Goal: Task Accomplishment & Management: Use online tool/utility

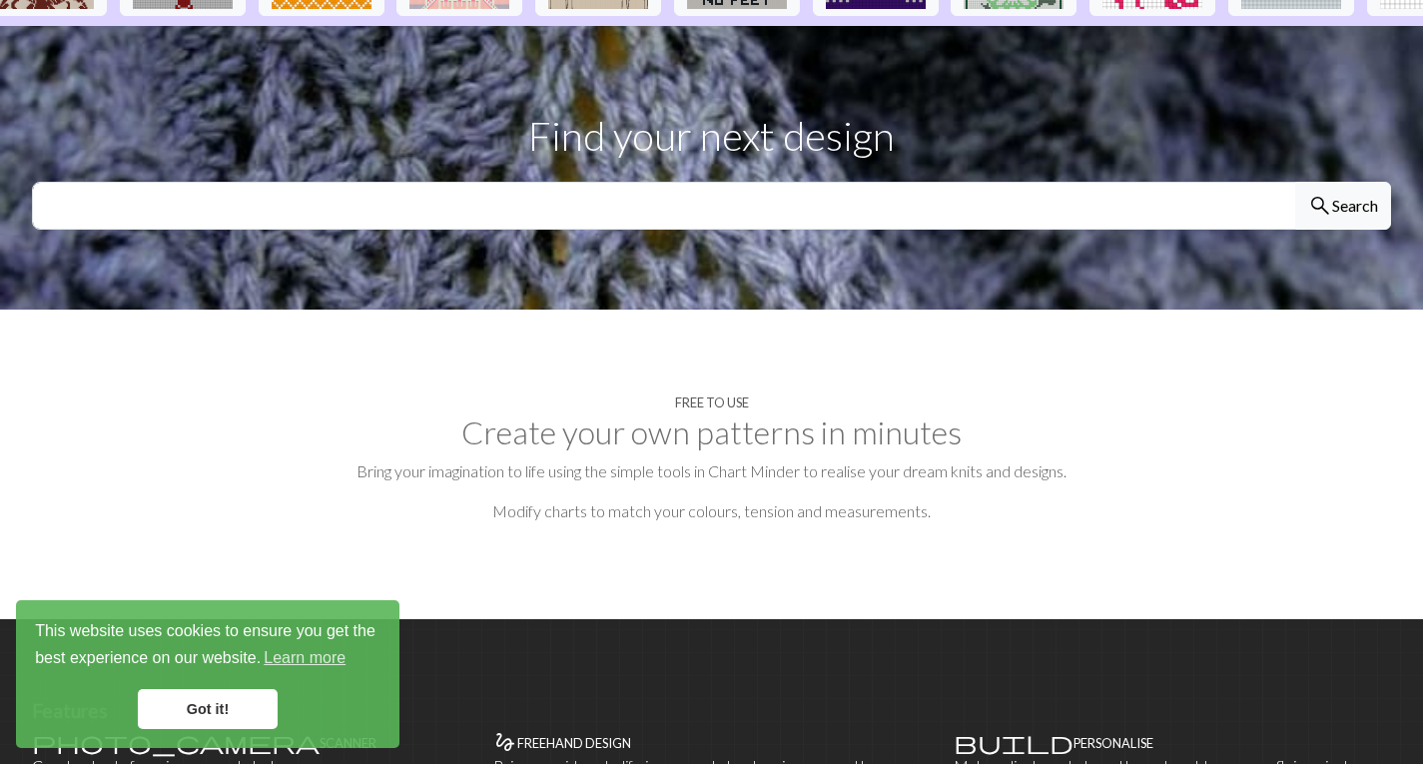
scroll to position [599, 0]
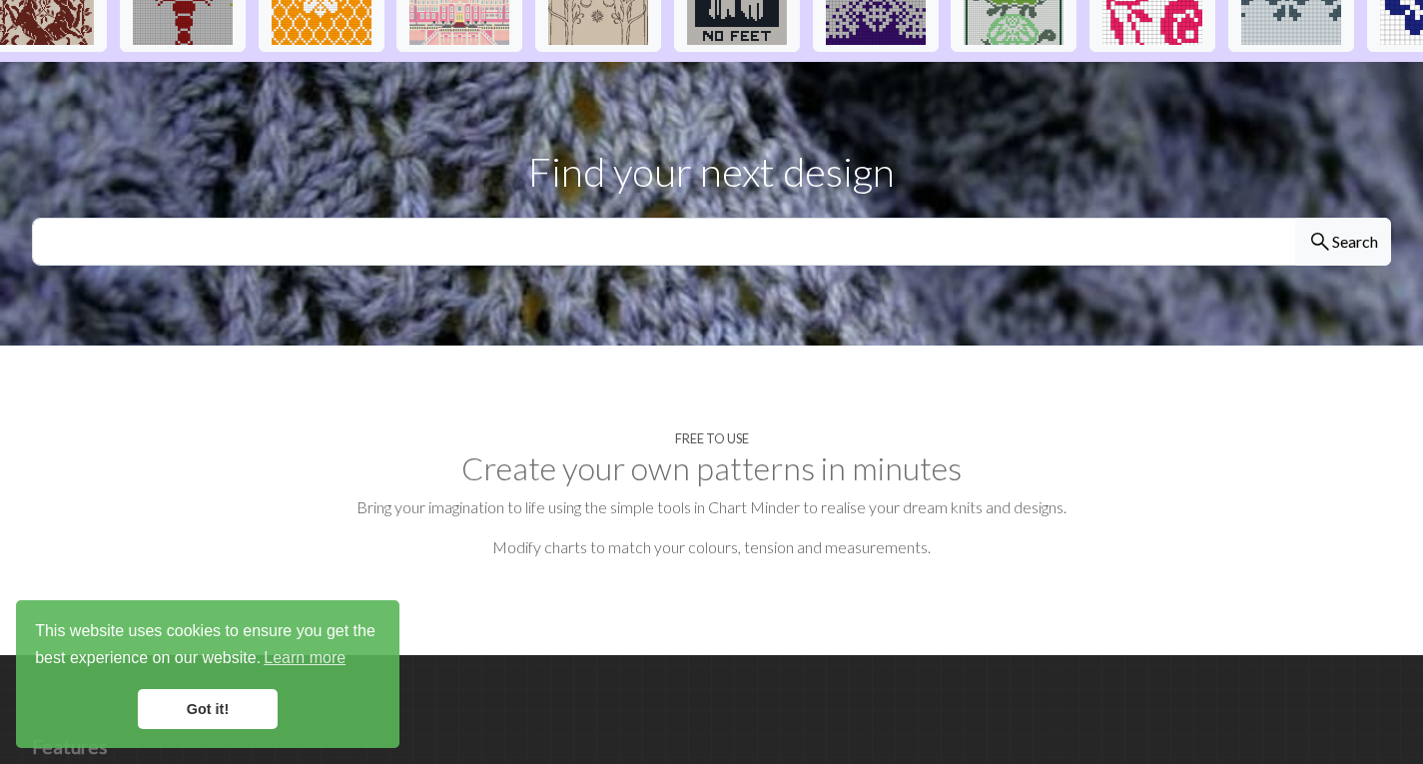
click at [235, 701] on link "Got it!" at bounding box center [208, 709] width 140 height 40
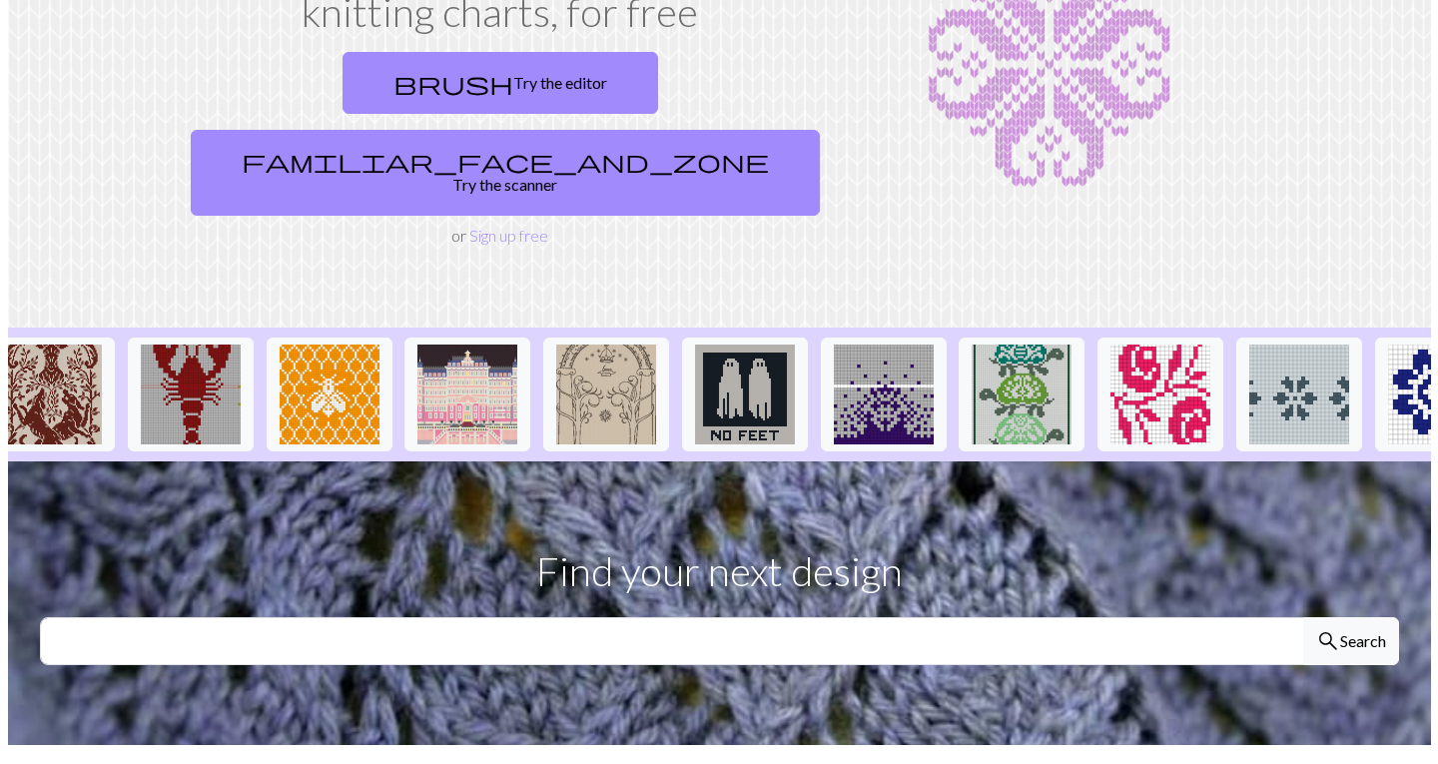
scroll to position [0, 0]
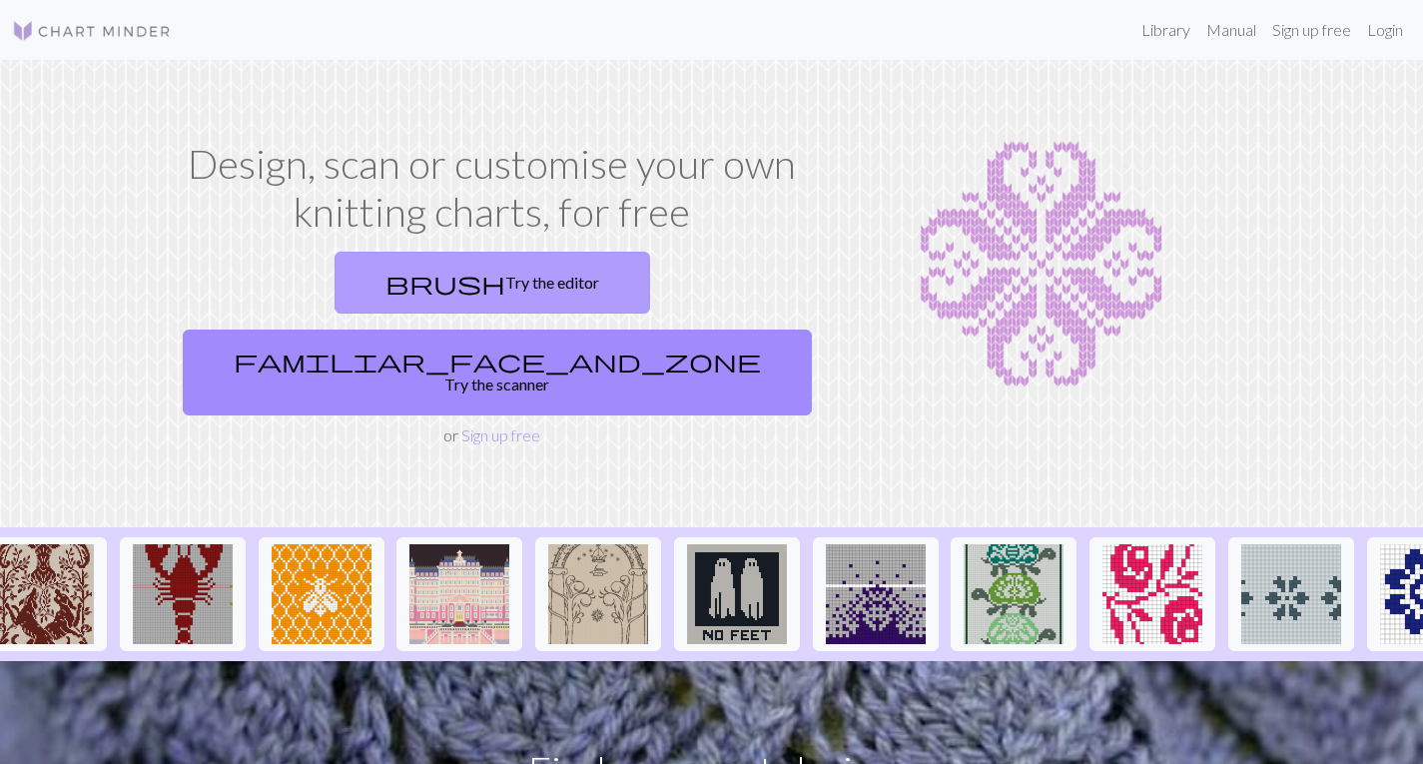
click at [368, 285] on link "brush Try the editor" at bounding box center [493, 283] width 316 height 62
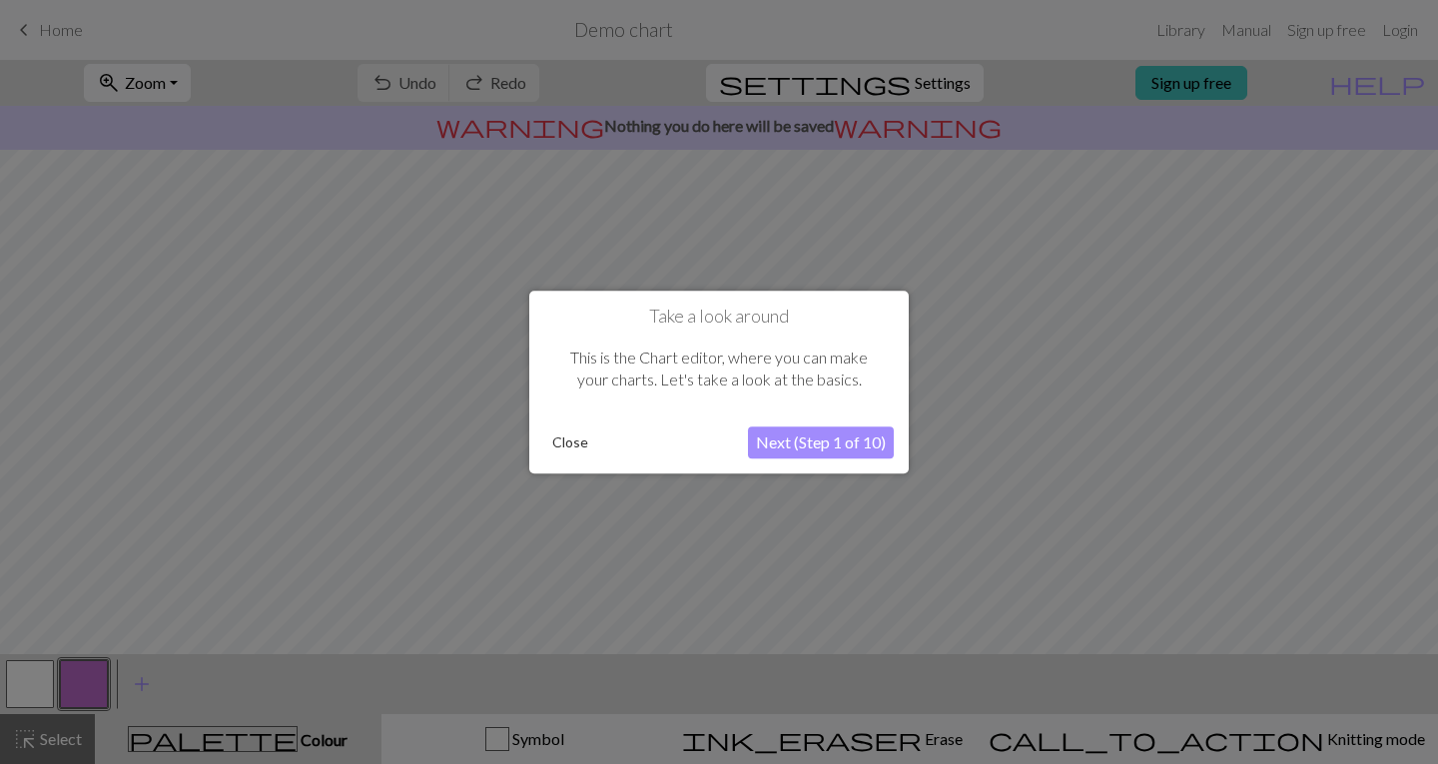
click at [786, 448] on button "Next (Step 1 of 10)" at bounding box center [821, 443] width 146 height 32
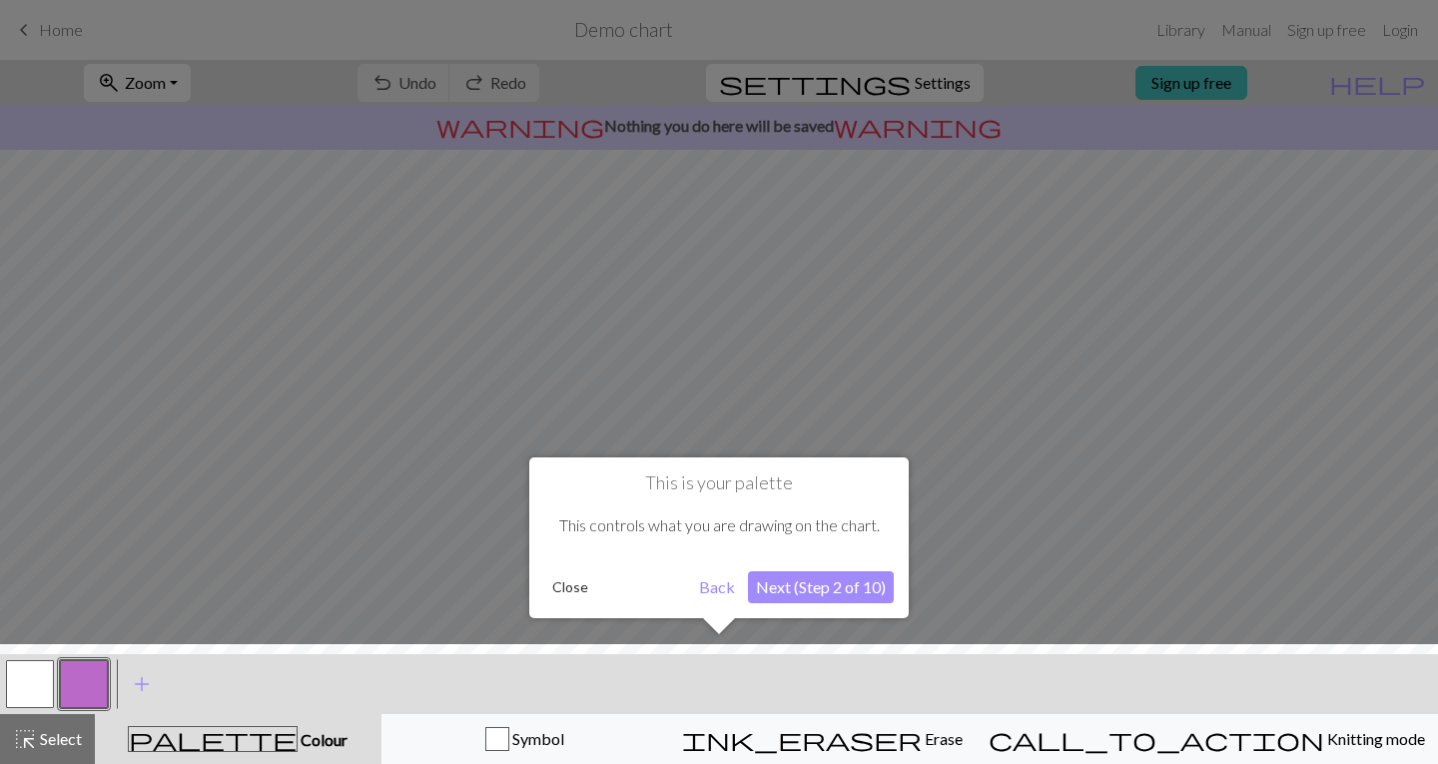
click at [796, 592] on button "Next (Step 2 of 10)" at bounding box center [821, 587] width 146 height 32
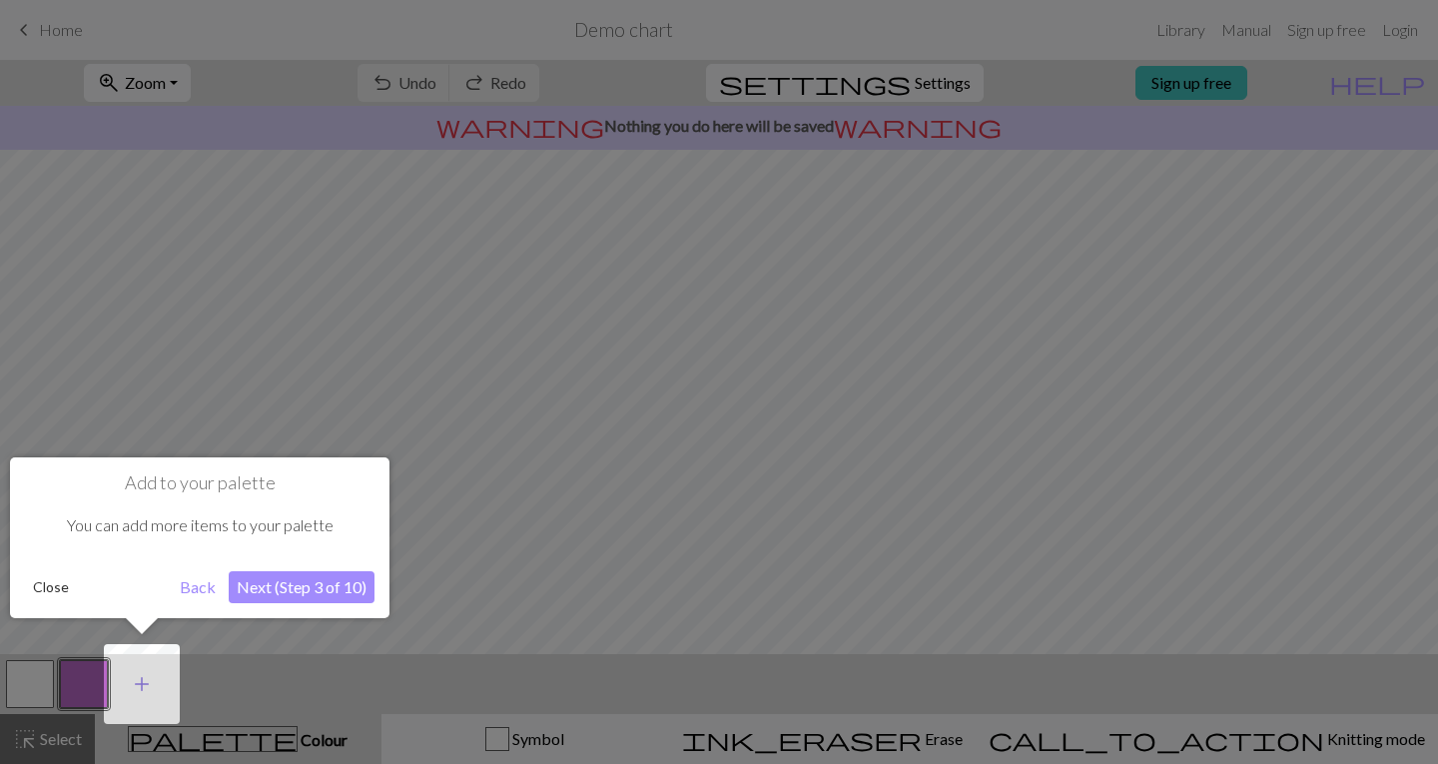
click at [141, 682] on span "add" at bounding box center [142, 684] width 24 height 28
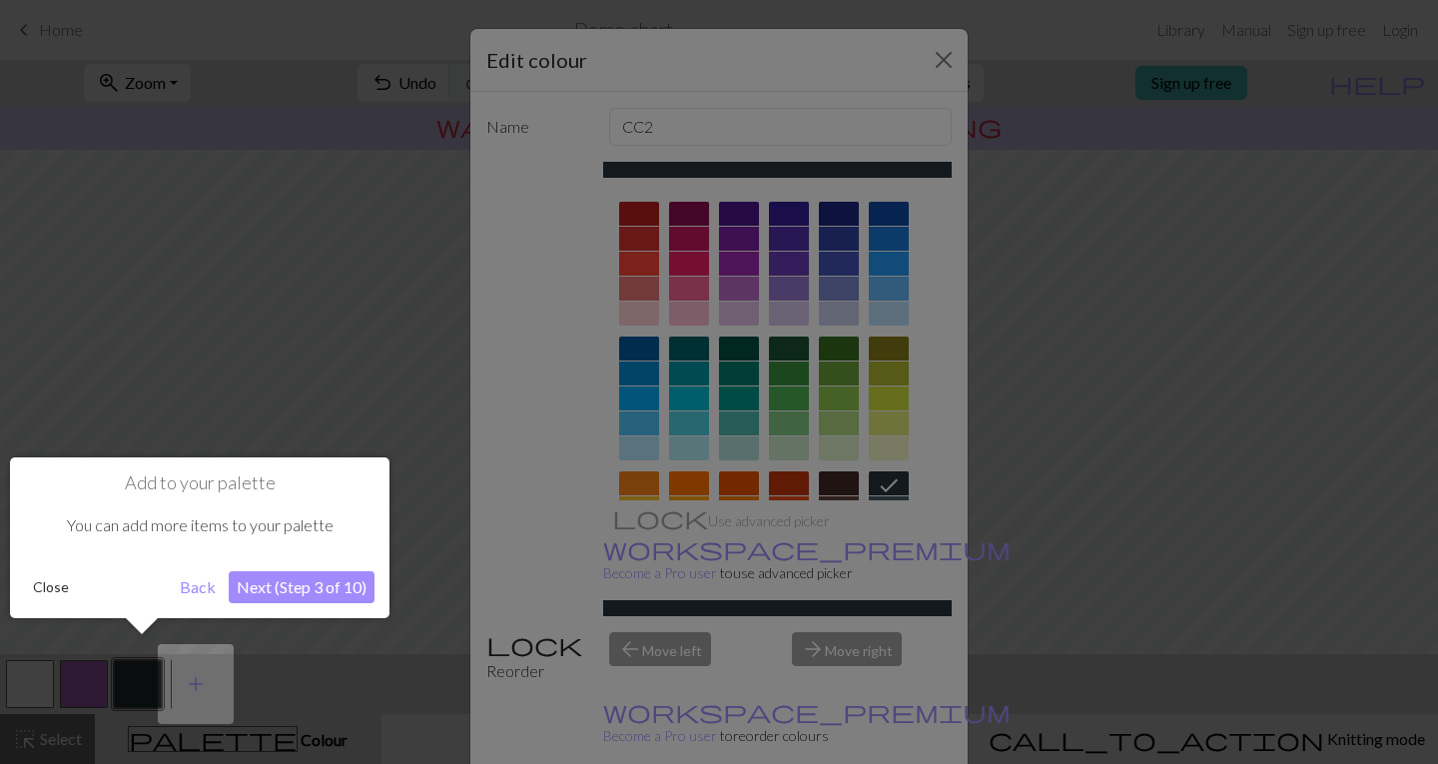
click at [295, 584] on button "Next (Step 3 of 10)" at bounding box center [302, 587] width 146 height 32
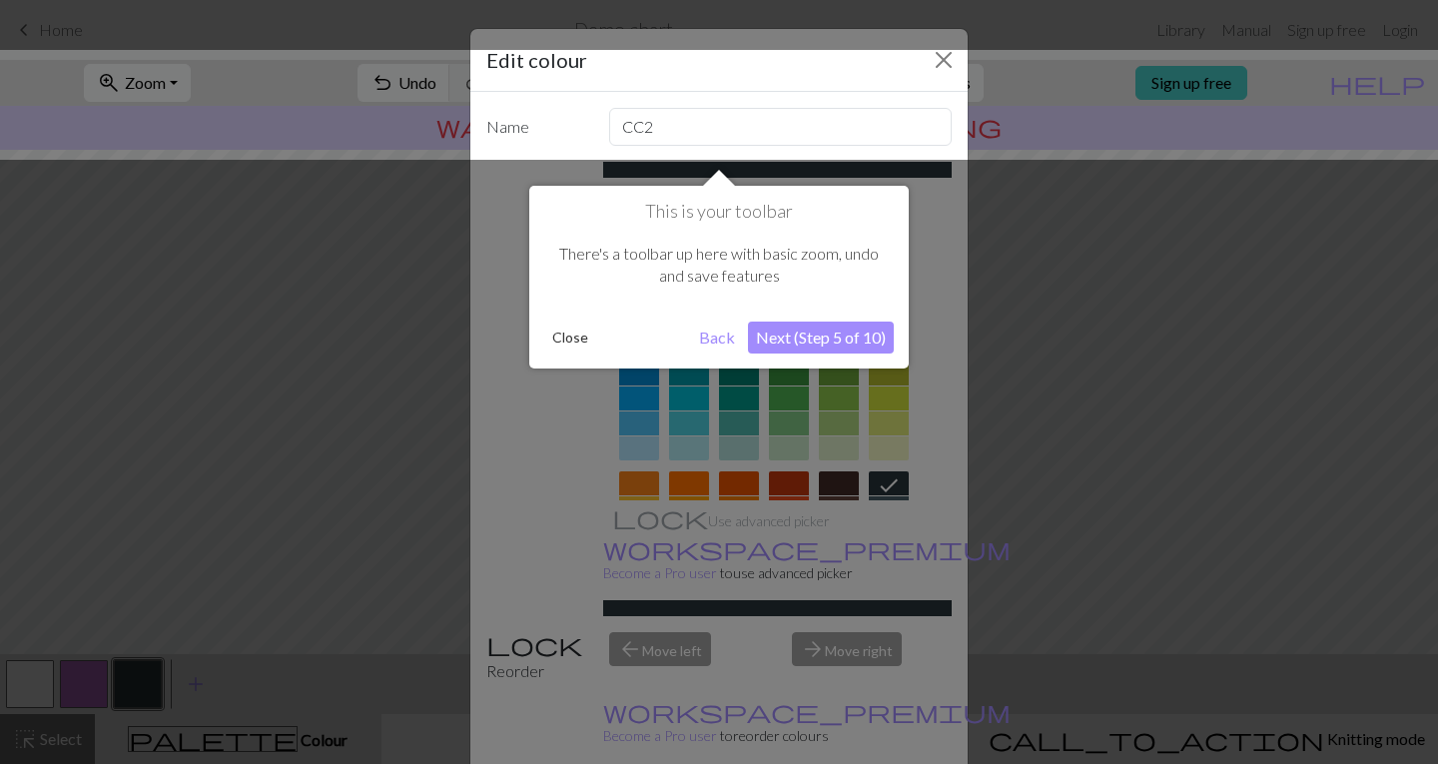
click at [797, 333] on button "Next (Step 5 of 10)" at bounding box center [821, 338] width 146 height 32
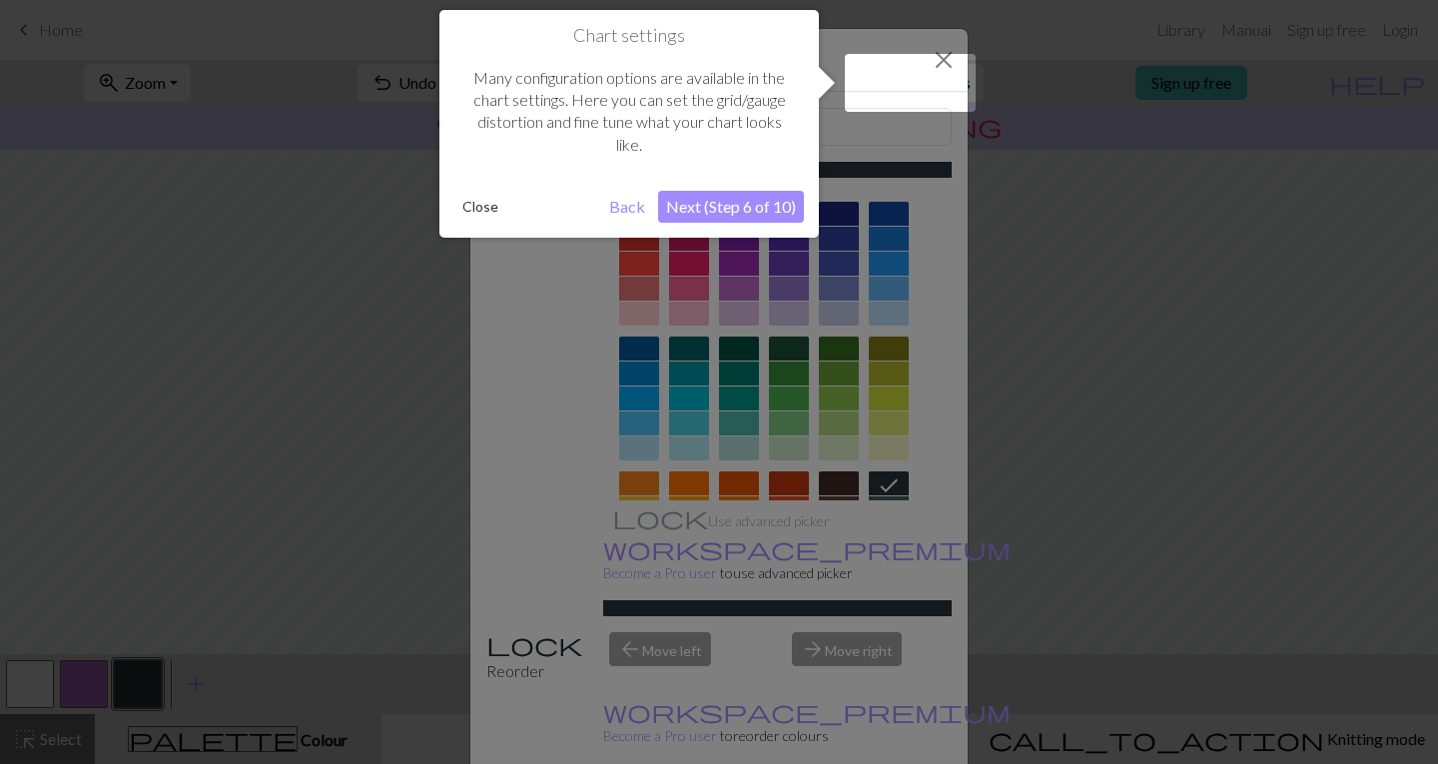
click at [938, 51] on div at bounding box center [719, 382] width 1438 height 764
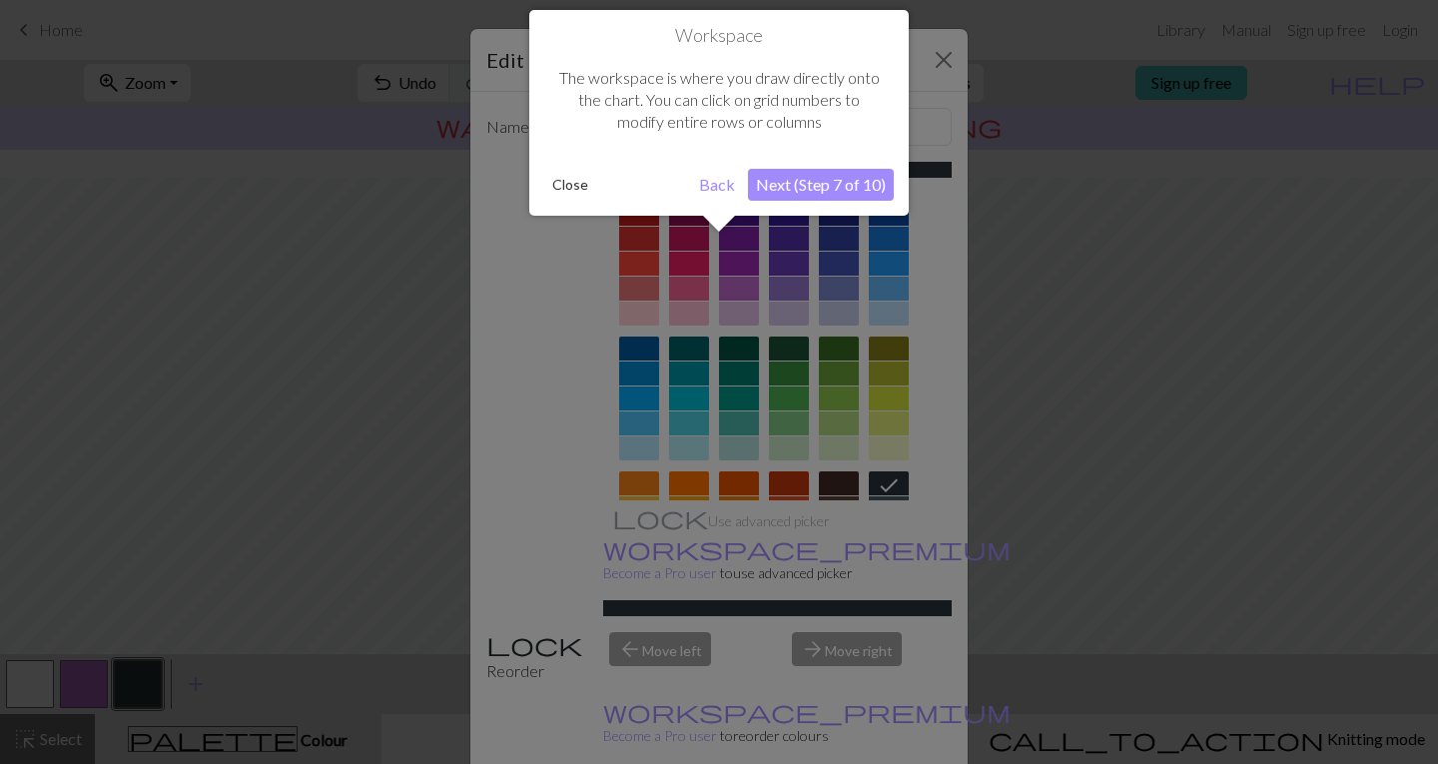
scroll to position [120, 0]
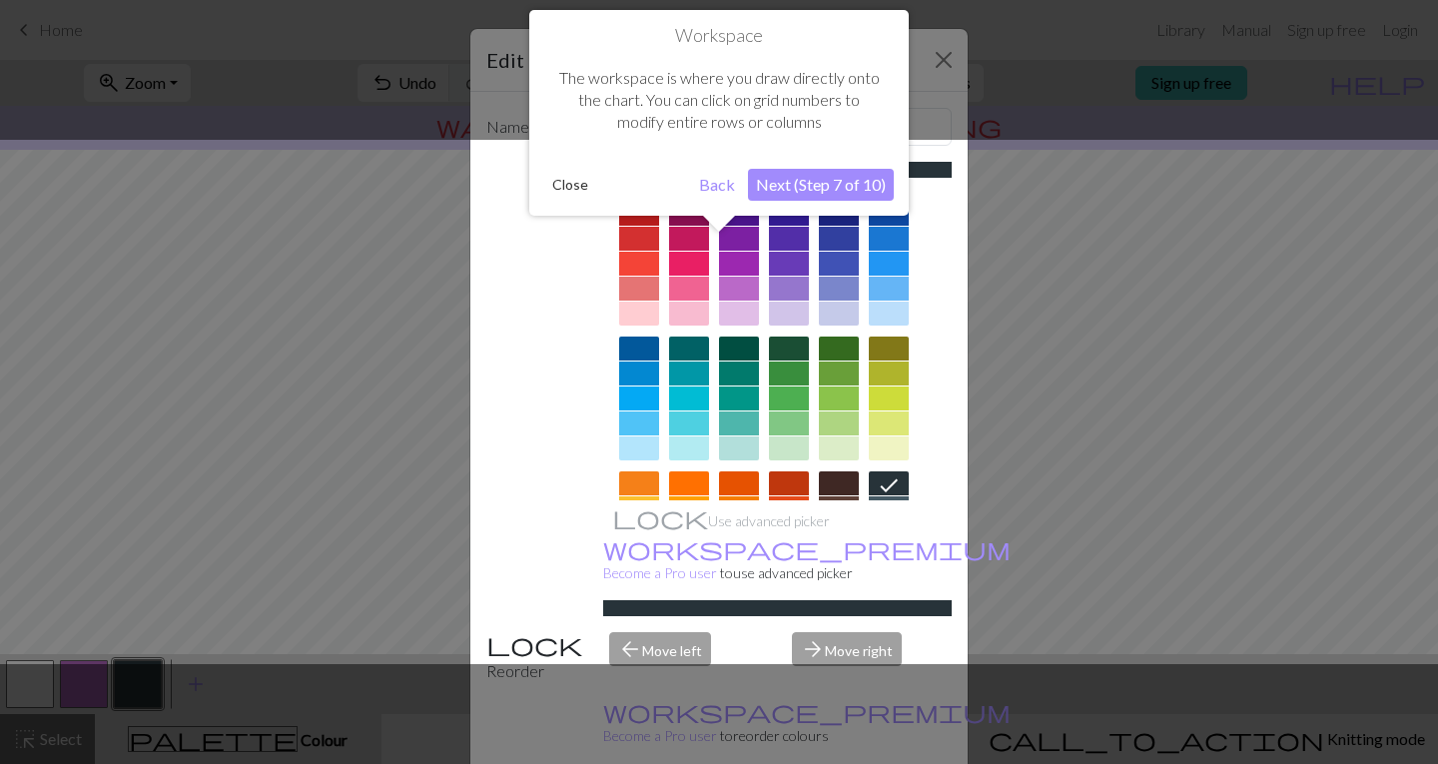
click at [940, 58] on div at bounding box center [719, 382] width 1438 height 764
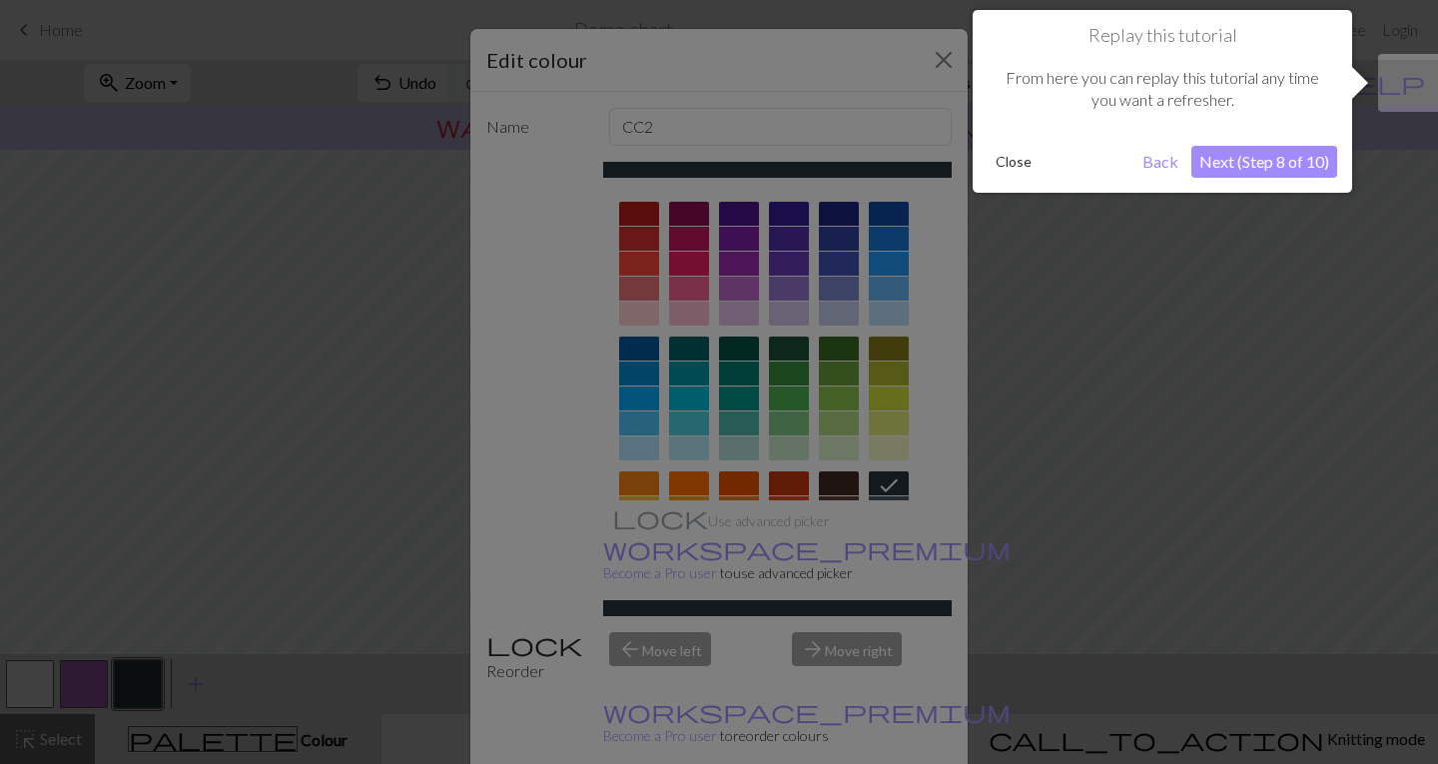
click at [1236, 161] on button "Next (Step 8 of 10)" at bounding box center [1265, 162] width 146 height 32
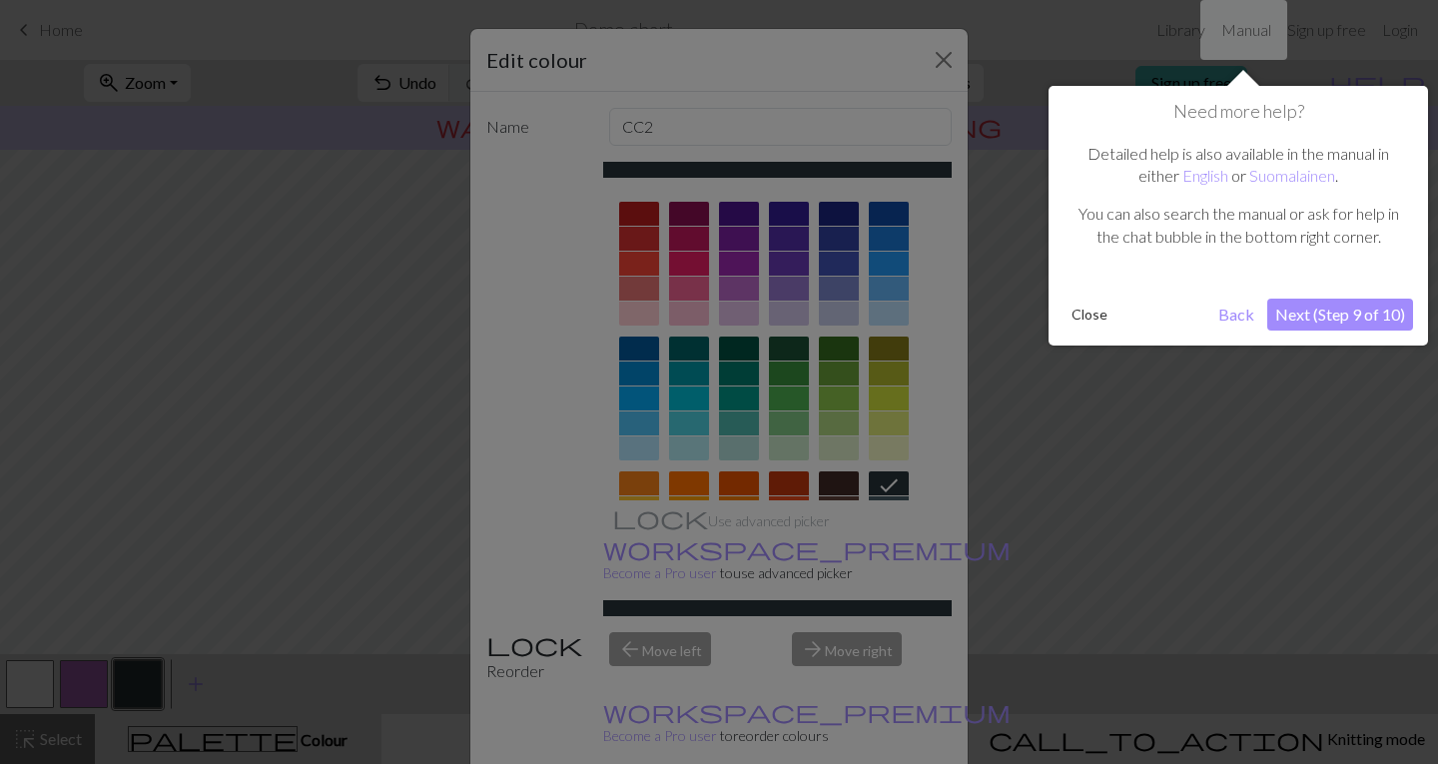
click at [1308, 310] on button "Next (Step 9 of 10)" at bounding box center [1341, 315] width 146 height 32
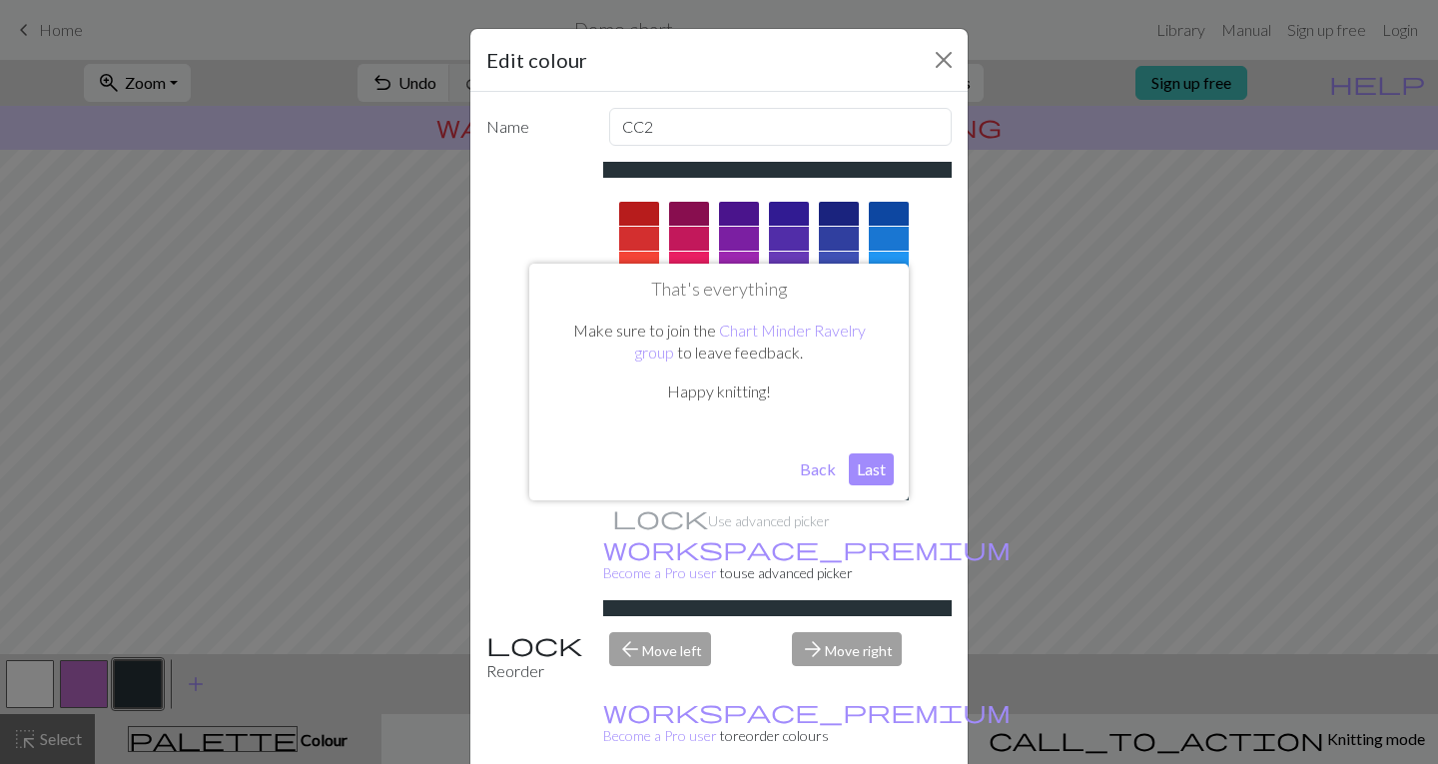
click at [864, 473] on button "Last" at bounding box center [871, 469] width 45 height 32
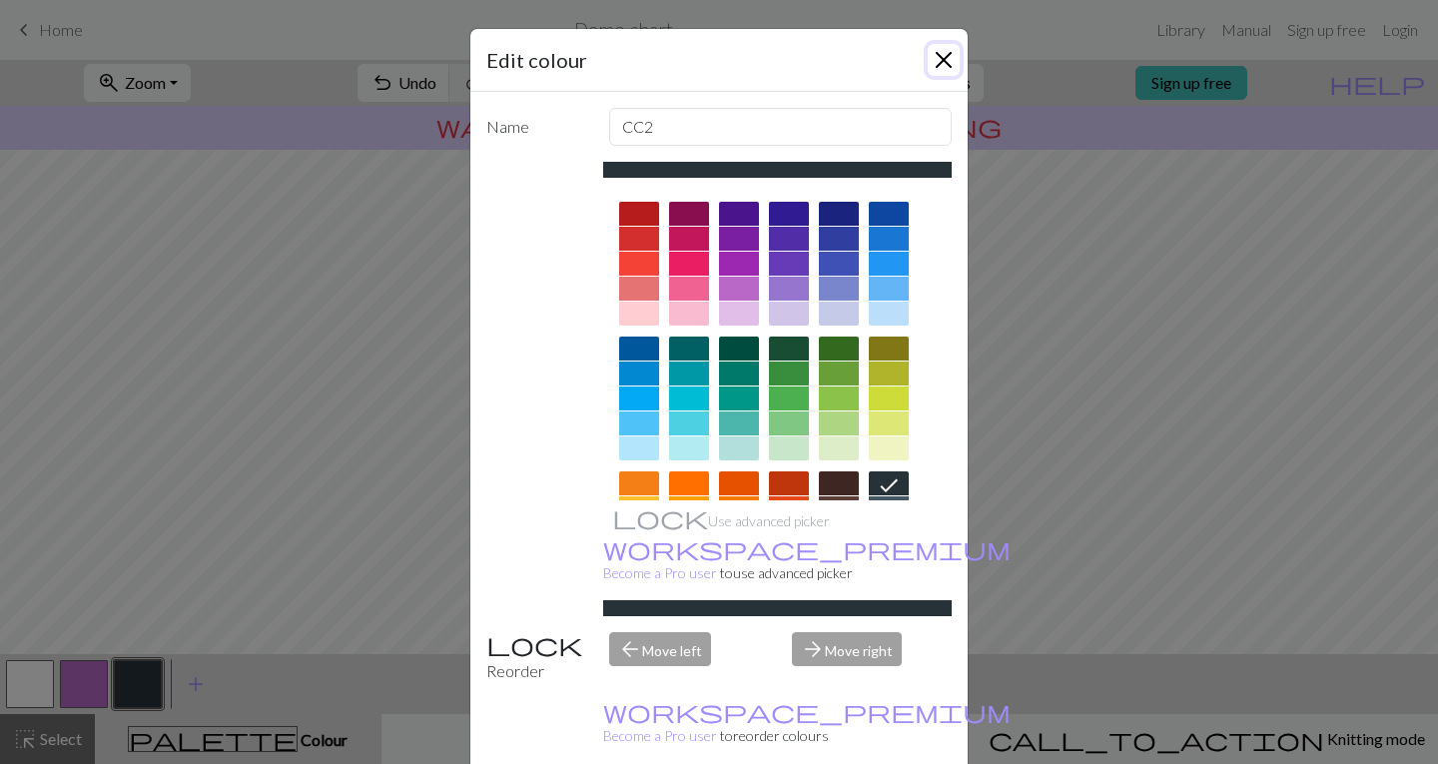
click at [948, 60] on button "Close" at bounding box center [944, 60] width 32 height 32
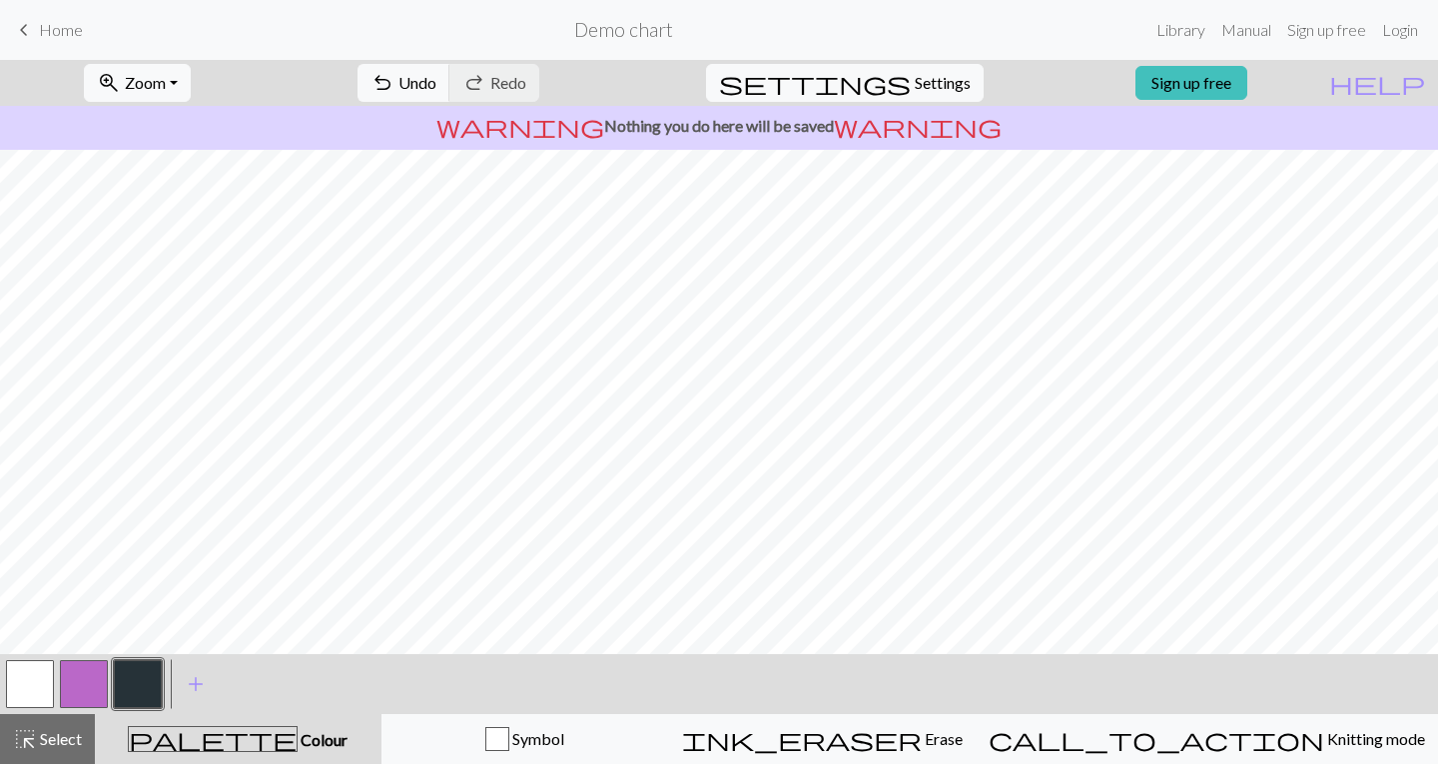
click at [144, 684] on button "button" at bounding box center [138, 684] width 48 height 48
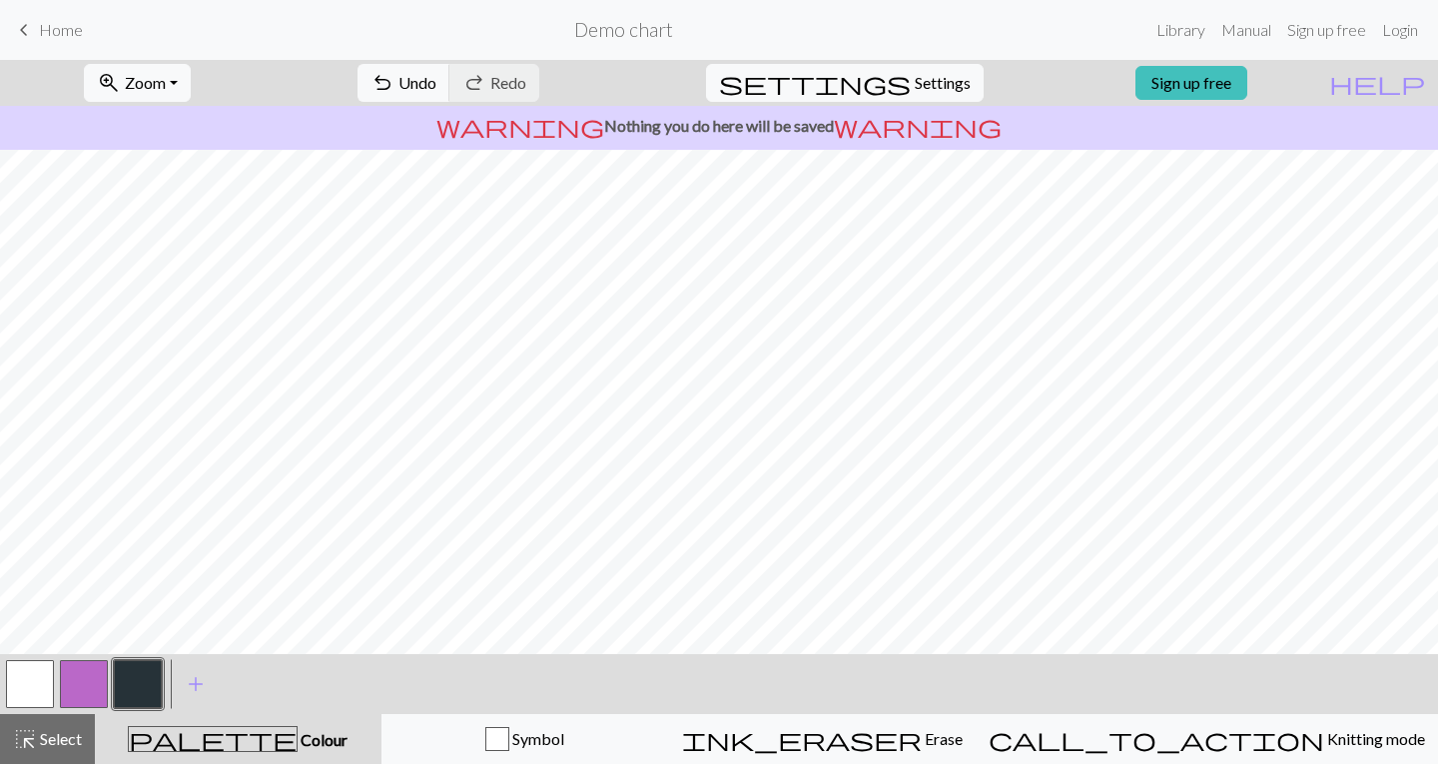
scroll to position [240, 0]
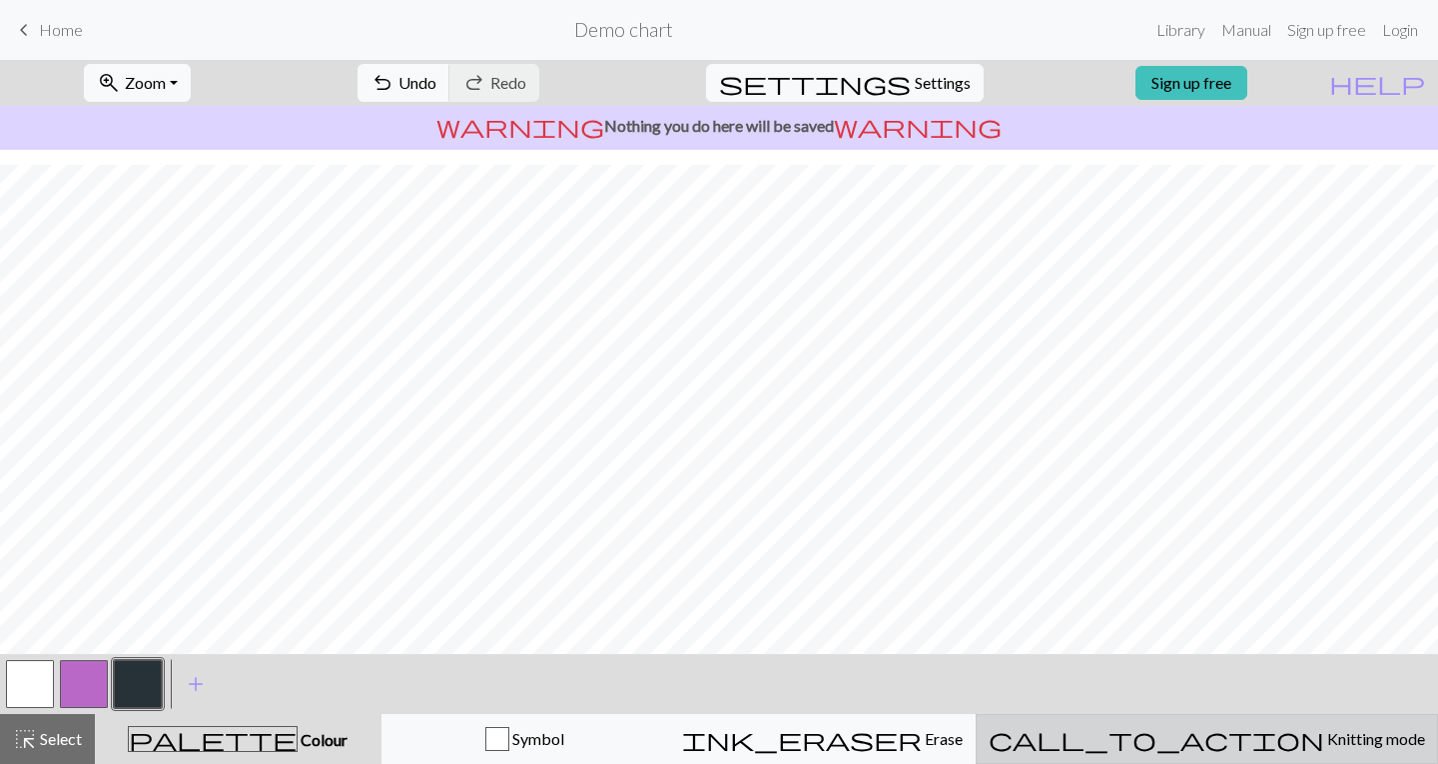
click at [1324, 732] on span "Knitting mode" at bounding box center [1374, 738] width 101 height 19
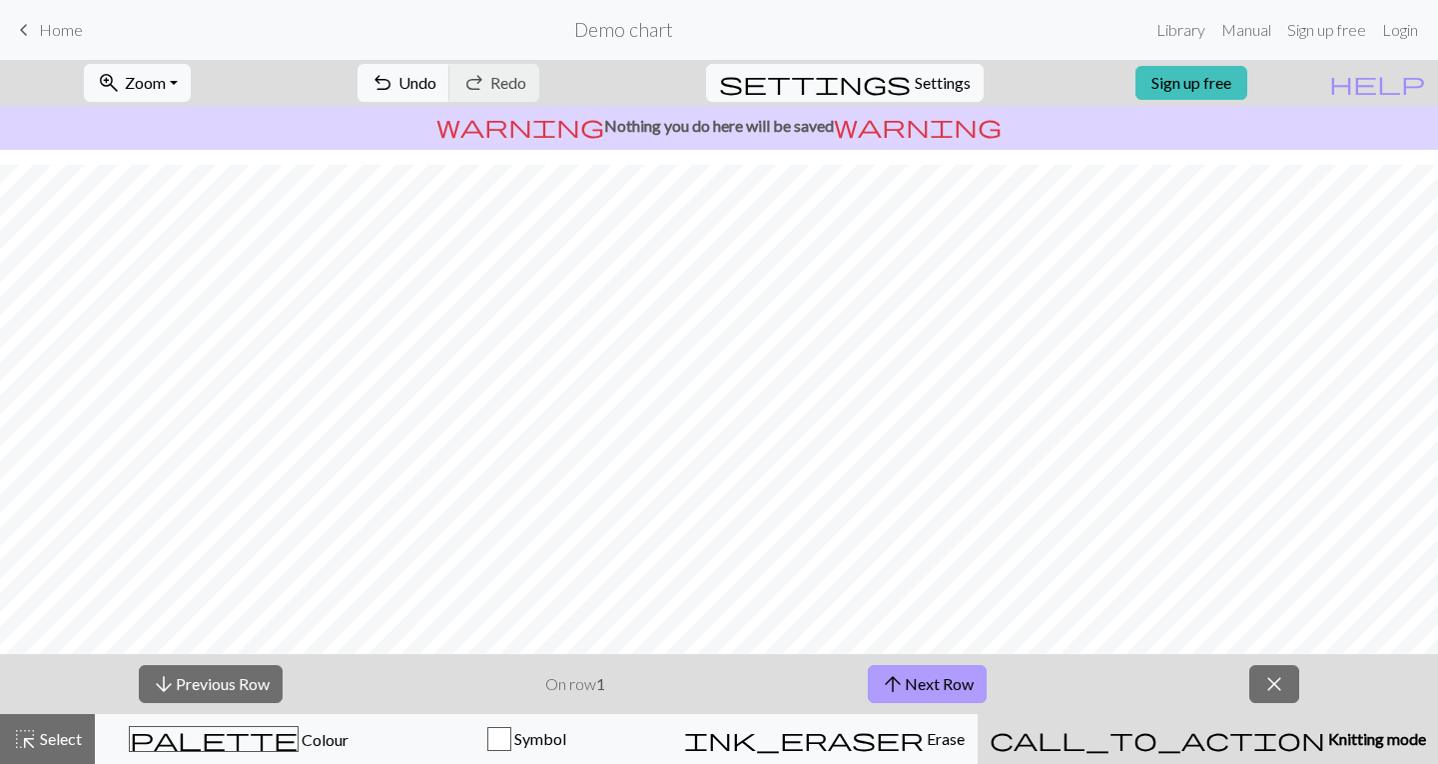
click at [915, 674] on button "arrow_upward Next Row" at bounding box center [927, 684] width 119 height 38
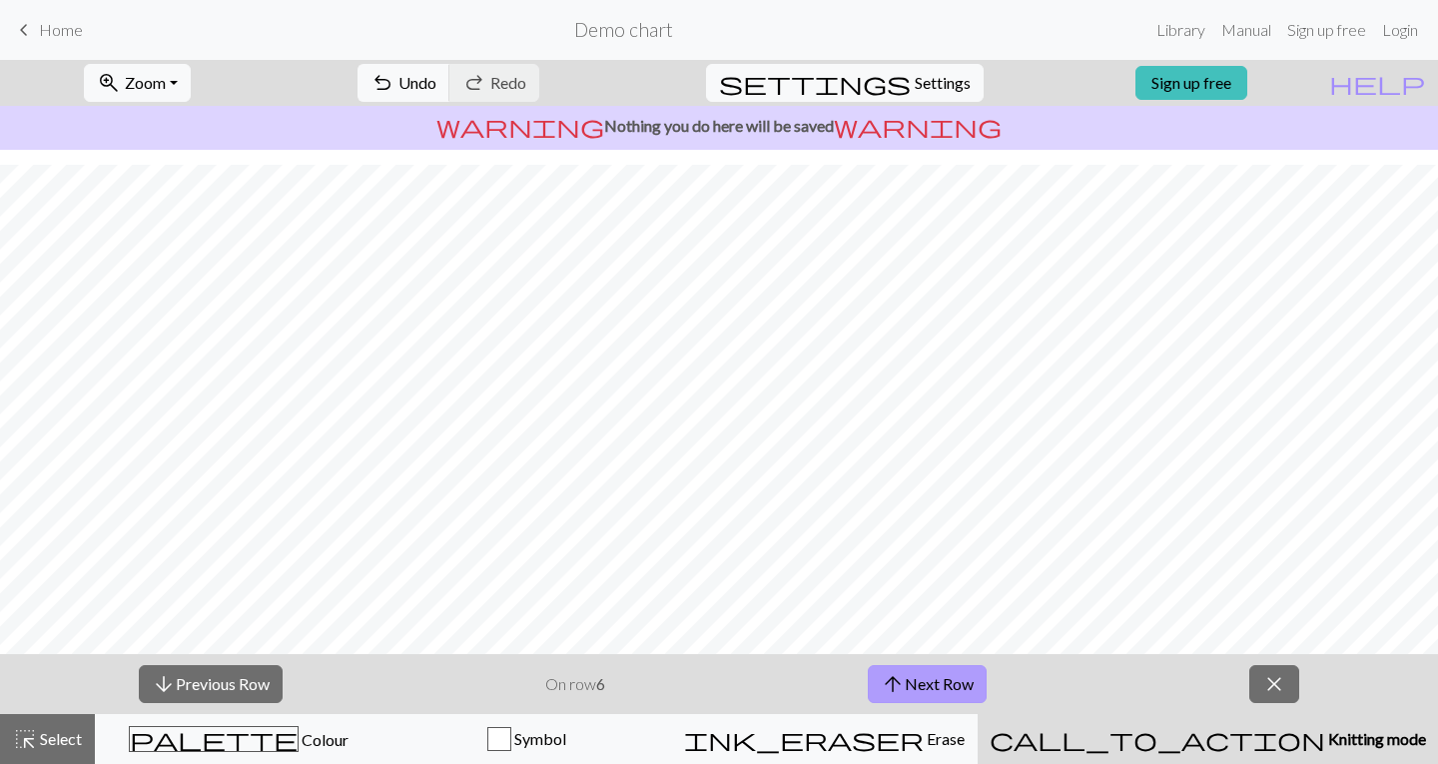
click at [915, 674] on button "arrow_upward Next Row" at bounding box center [927, 684] width 119 height 38
click at [50, 740] on span "Select" at bounding box center [59, 738] width 45 height 19
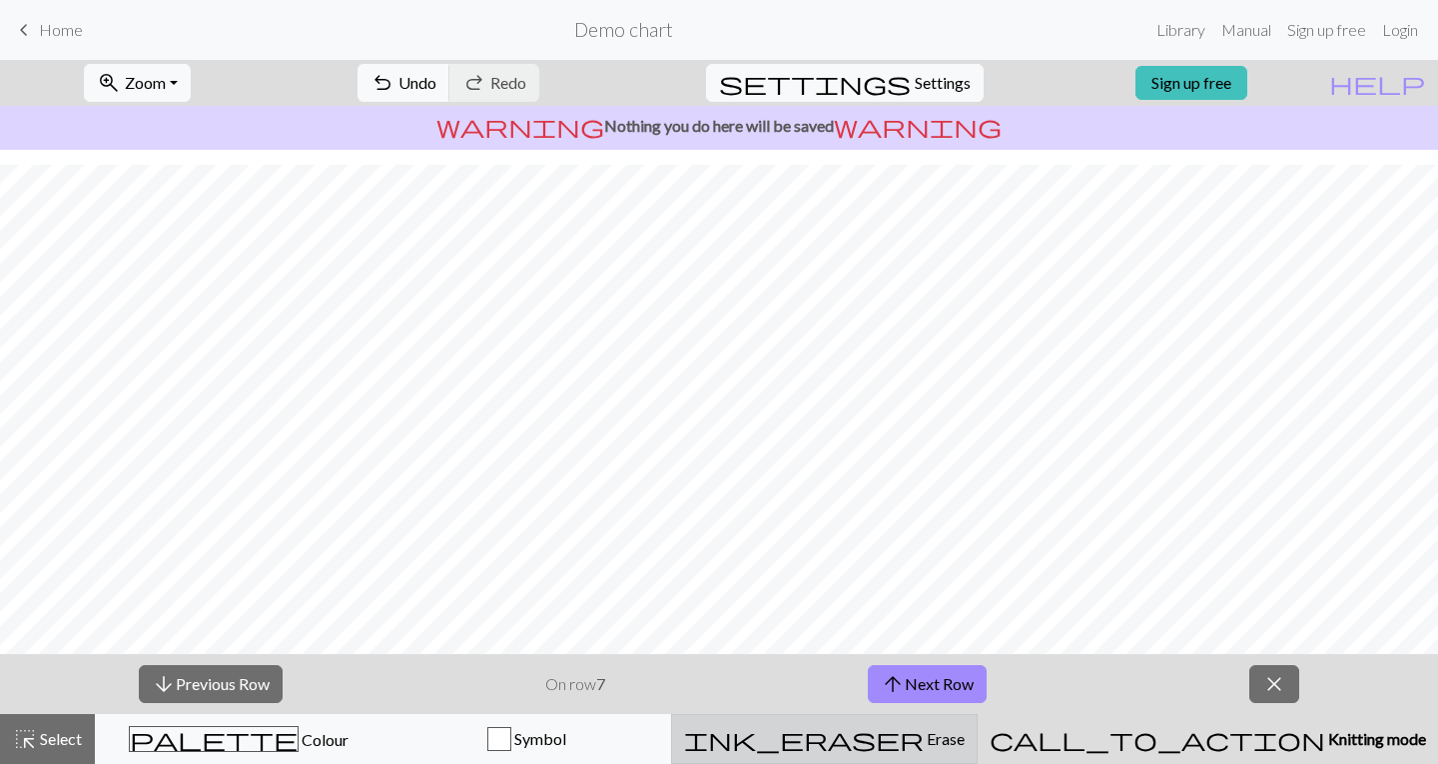
click at [965, 741] on div "ink_eraser Erase Erase" at bounding box center [824, 739] width 281 height 24
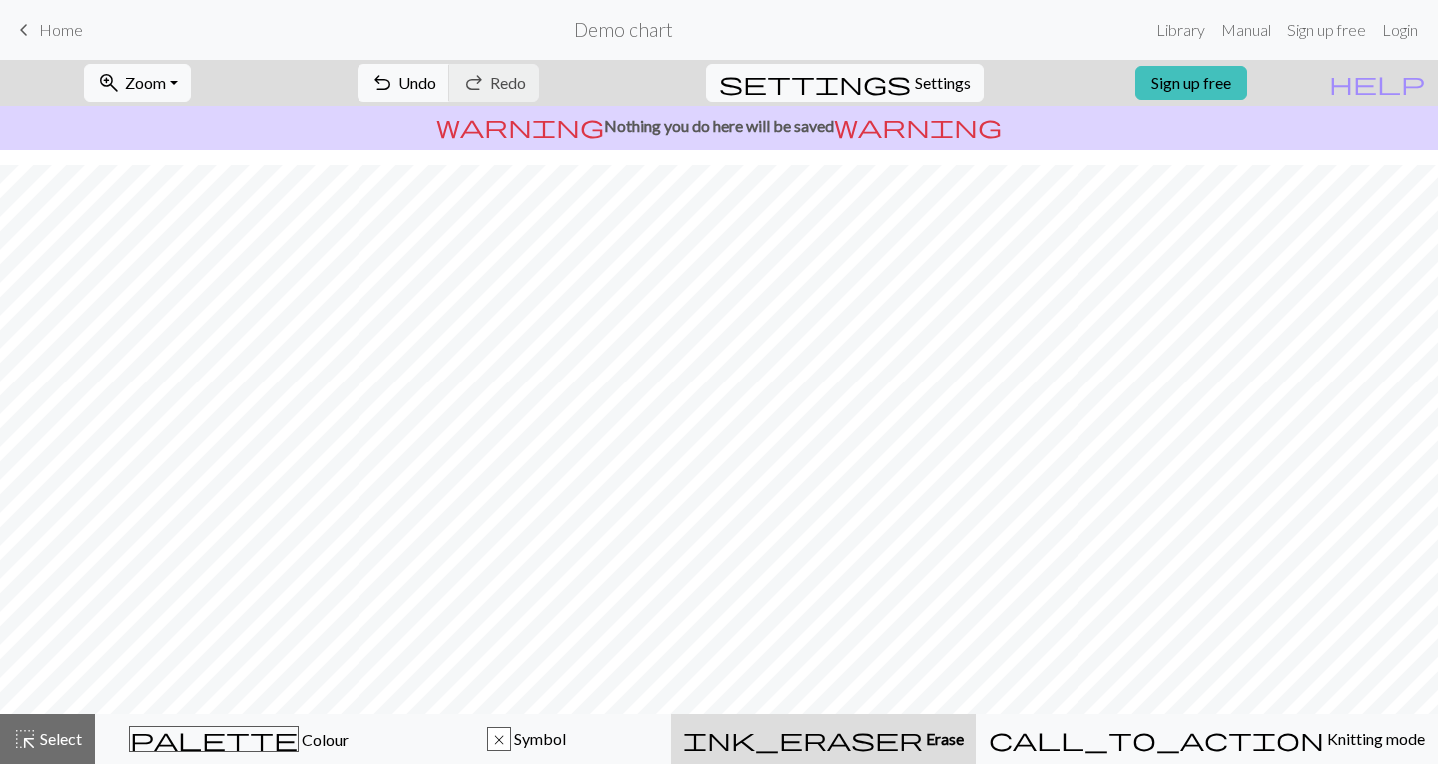
scroll to position [180, 0]
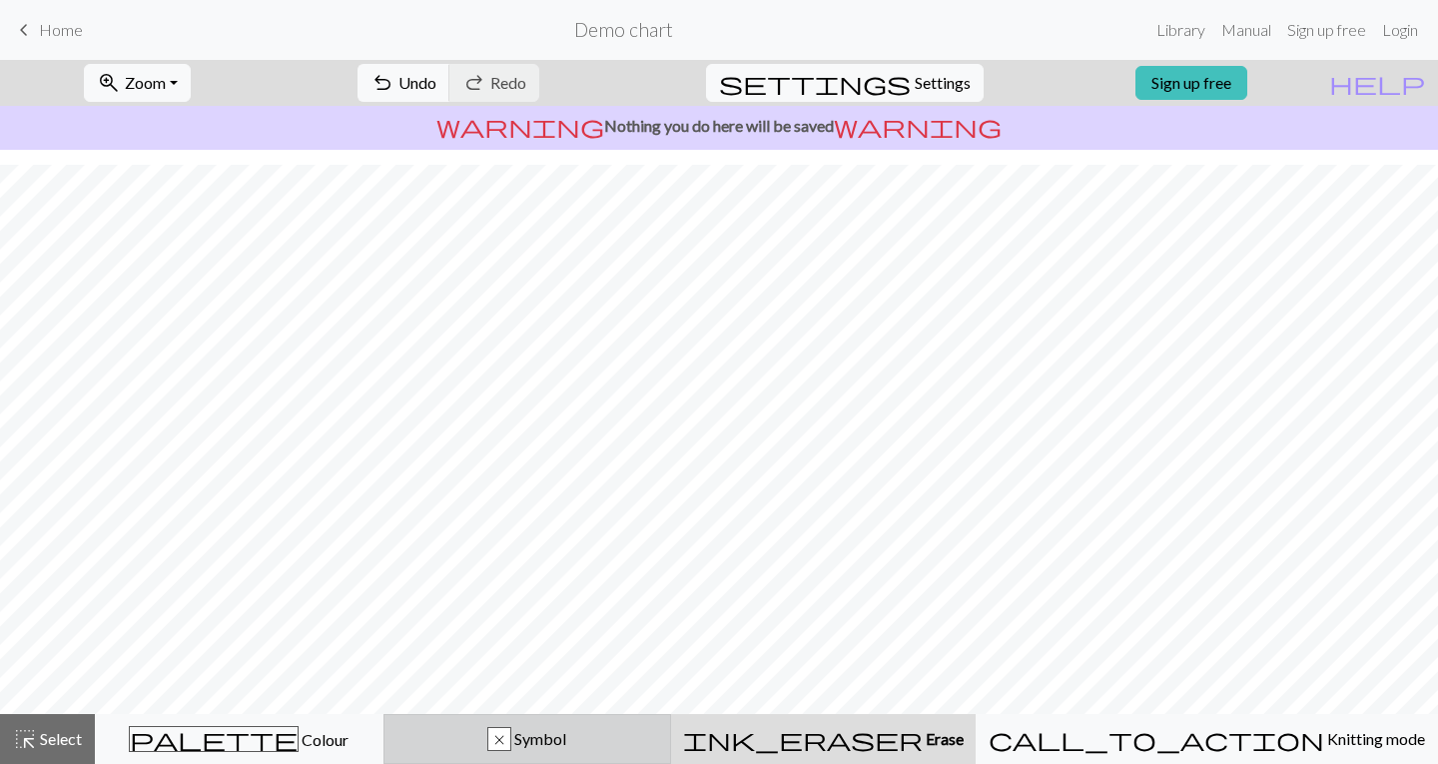
click at [659, 736] on div "x Symbol" at bounding box center [528, 739] width 263 height 24
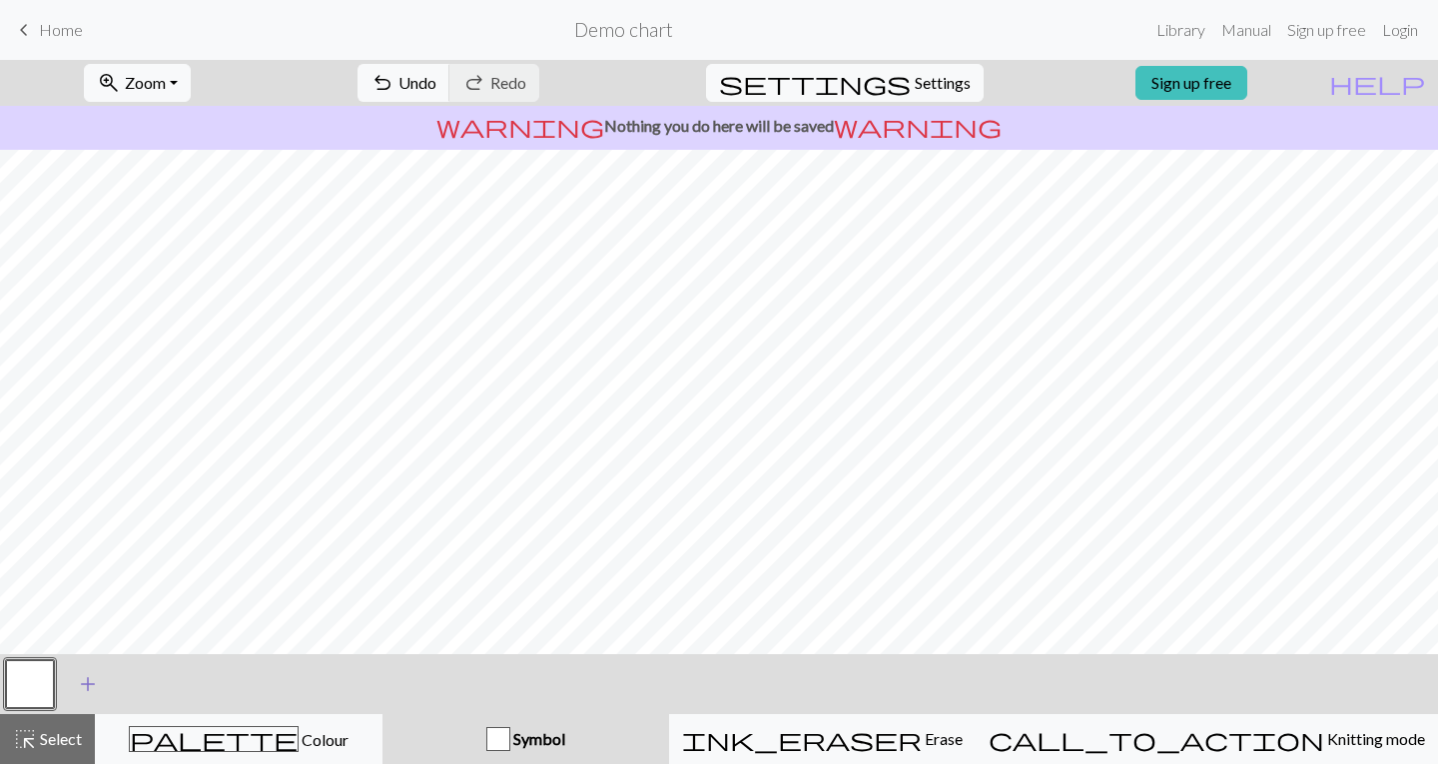
click at [78, 678] on span "add" at bounding box center [88, 684] width 24 height 28
click at [79, 692] on button "button" at bounding box center [84, 684] width 48 height 48
click at [80, 690] on button "button" at bounding box center [84, 684] width 48 height 48
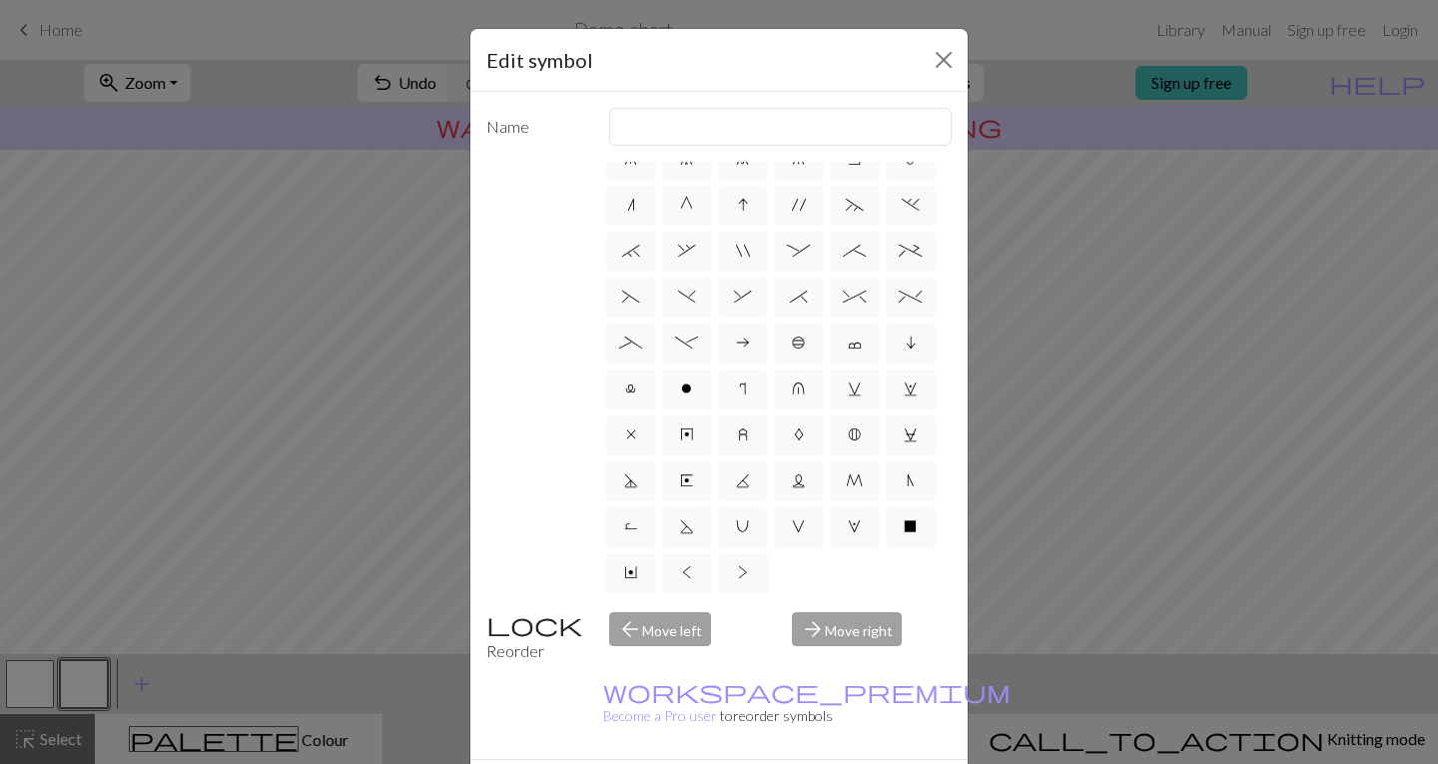
scroll to position [0, 0]
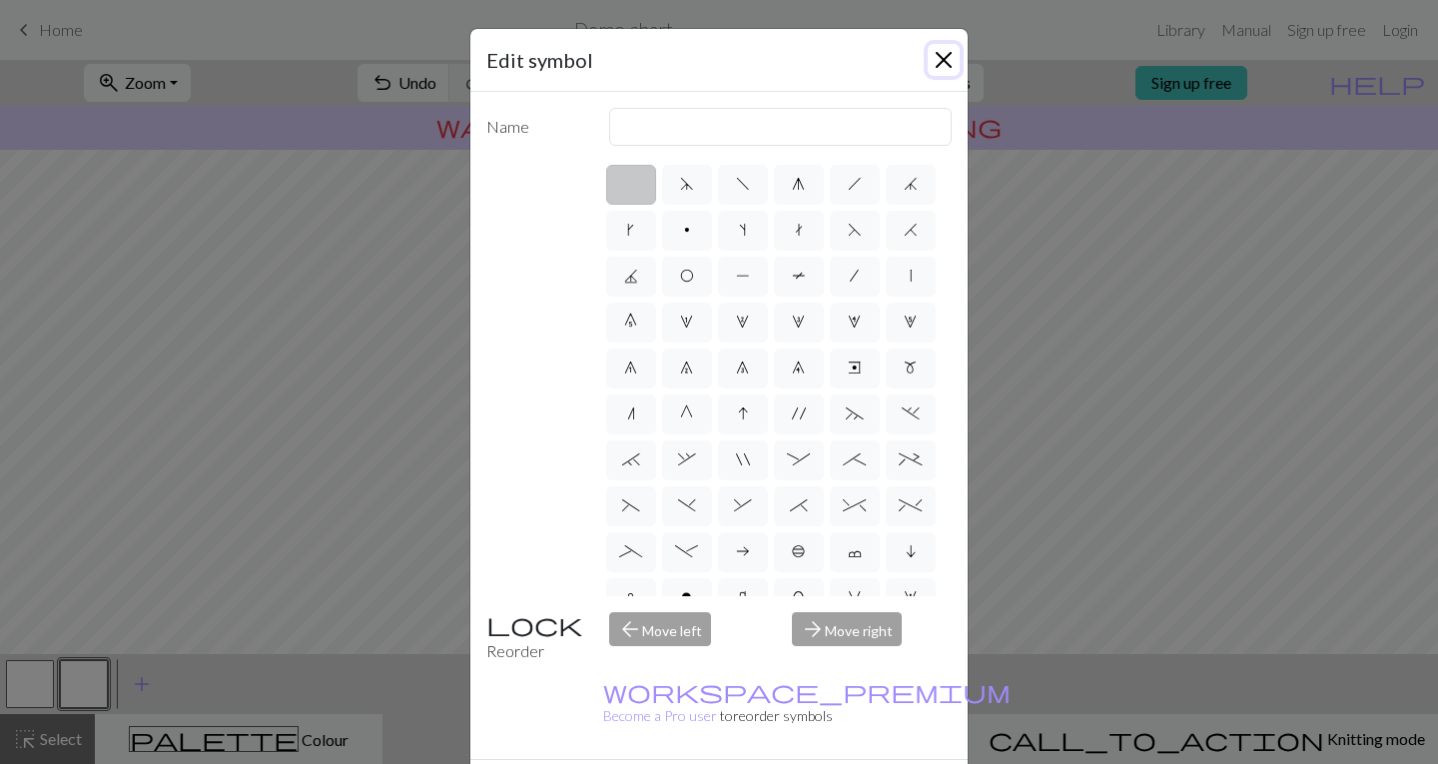
click at [933, 58] on button "Close" at bounding box center [944, 60] width 32 height 32
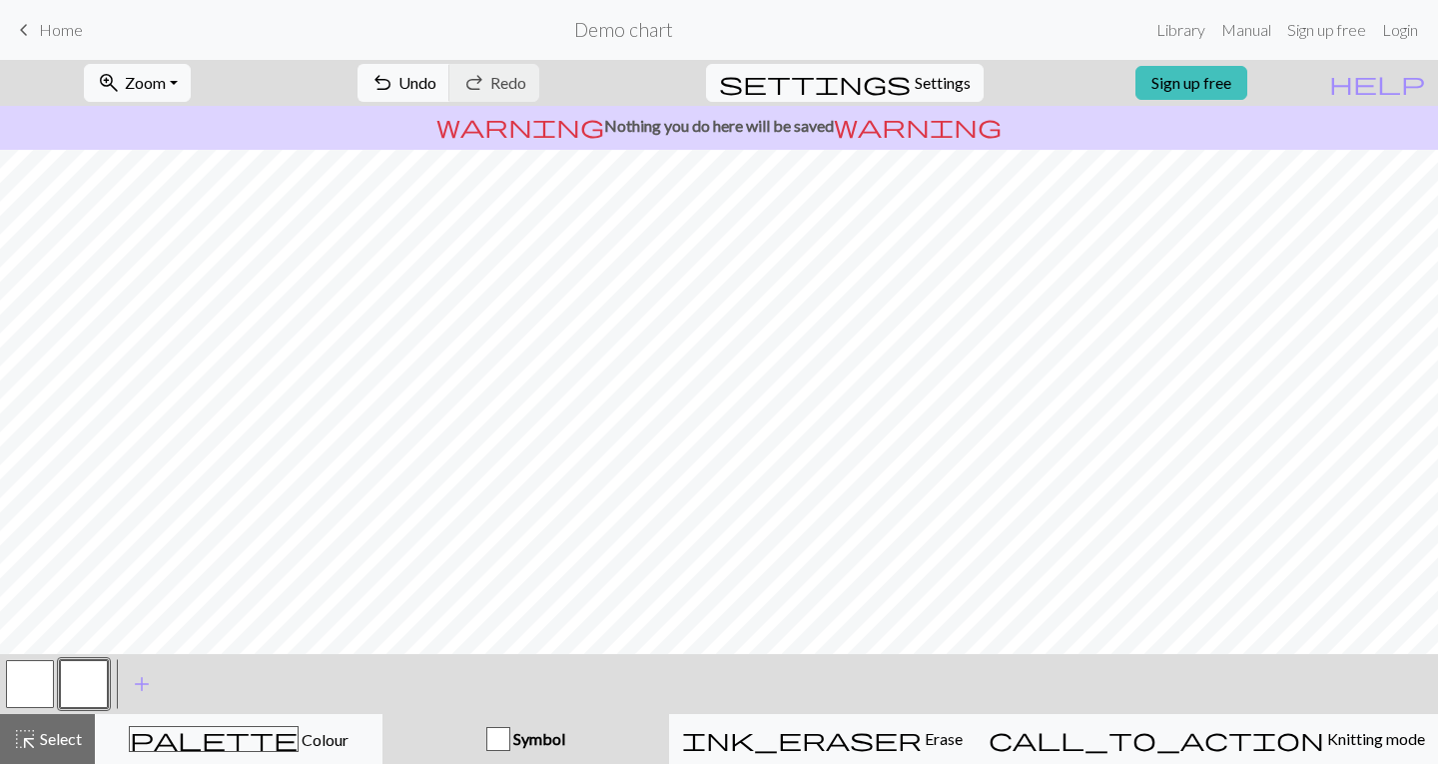
click at [768, 121] on p "warning Nothing you do here will be saved warning" at bounding box center [719, 126] width 1422 height 24
click at [1248, 75] on link "Sign up free" at bounding box center [1192, 83] width 112 height 34
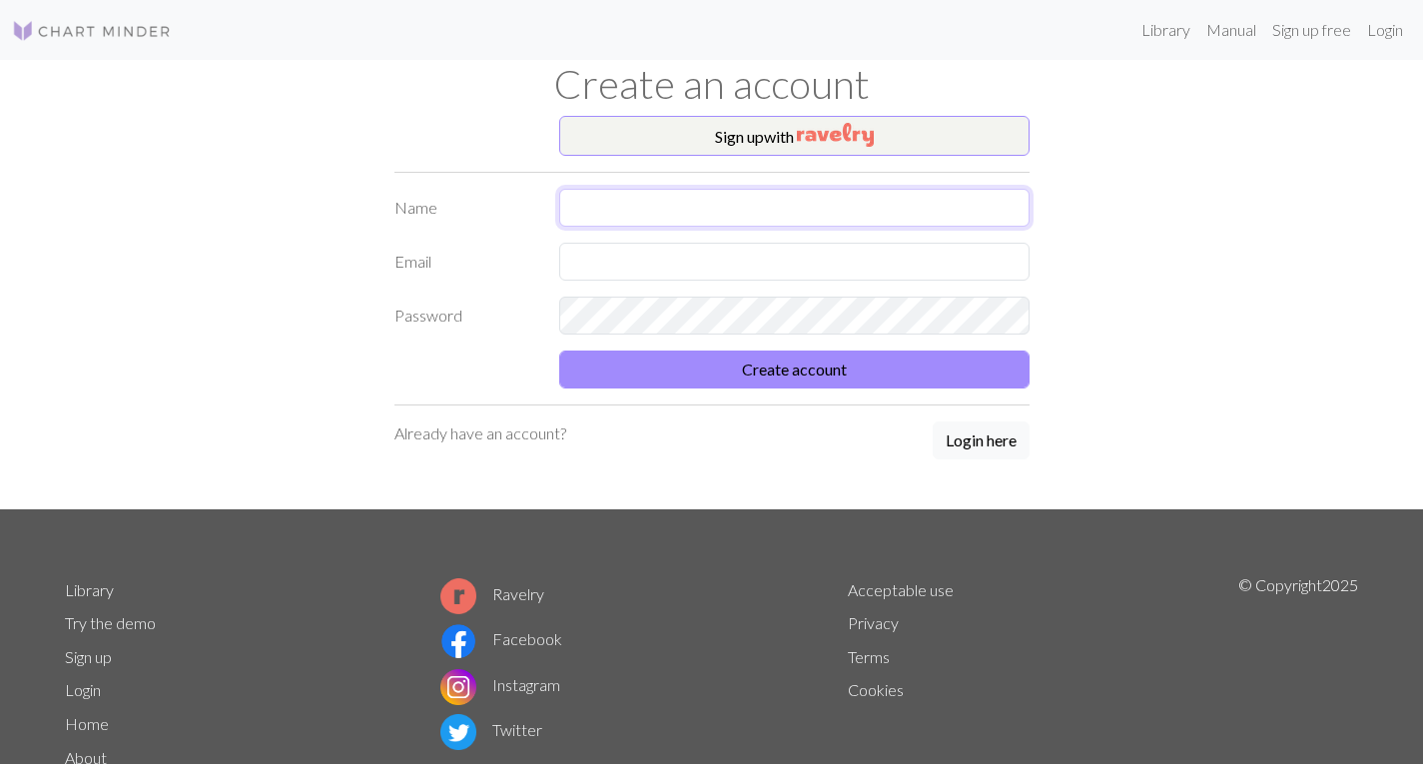
click at [663, 204] on input "text" at bounding box center [794, 208] width 470 height 38
type input "[PERSON_NAME]"
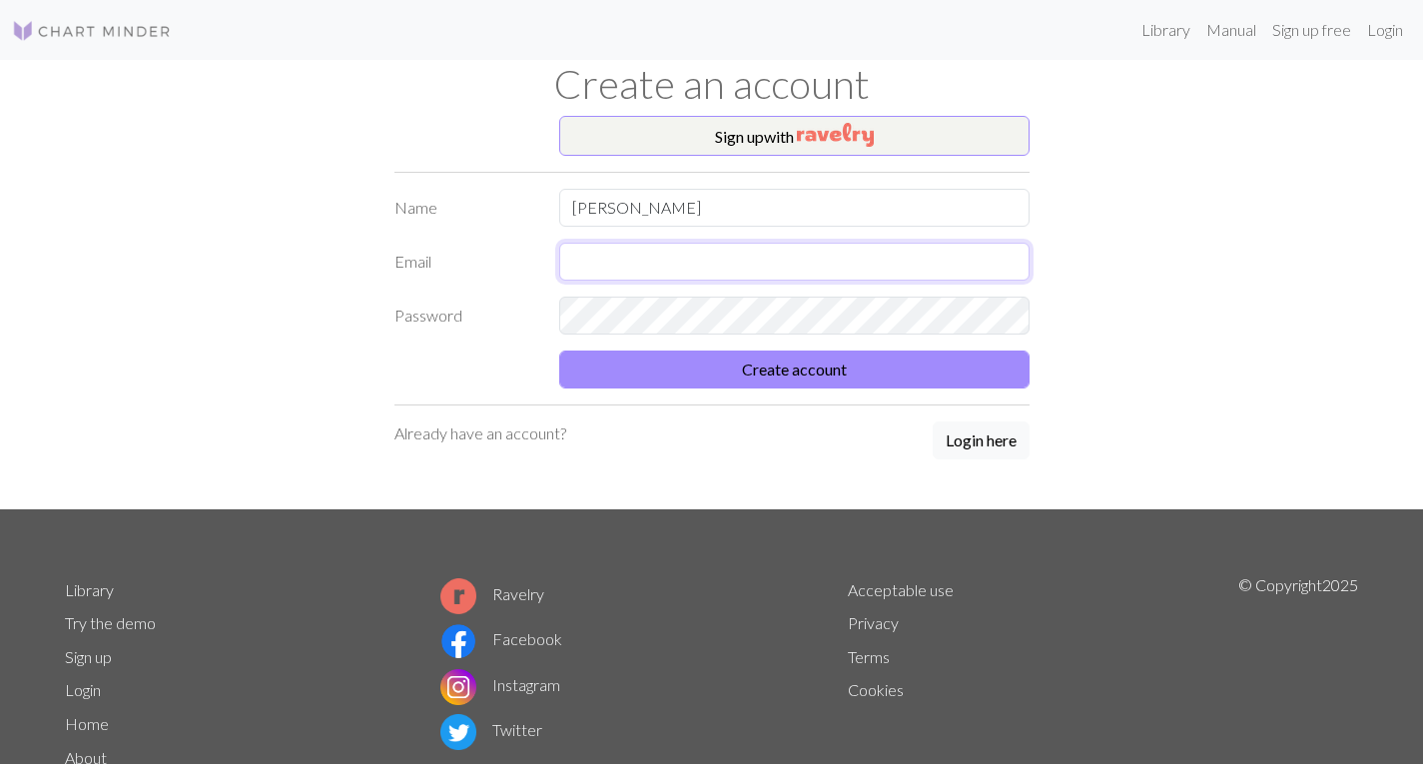
click at [632, 264] on input "text" at bounding box center [794, 262] width 470 height 38
type input "[EMAIL_ADDRESS][DOMAIN_NAME]"
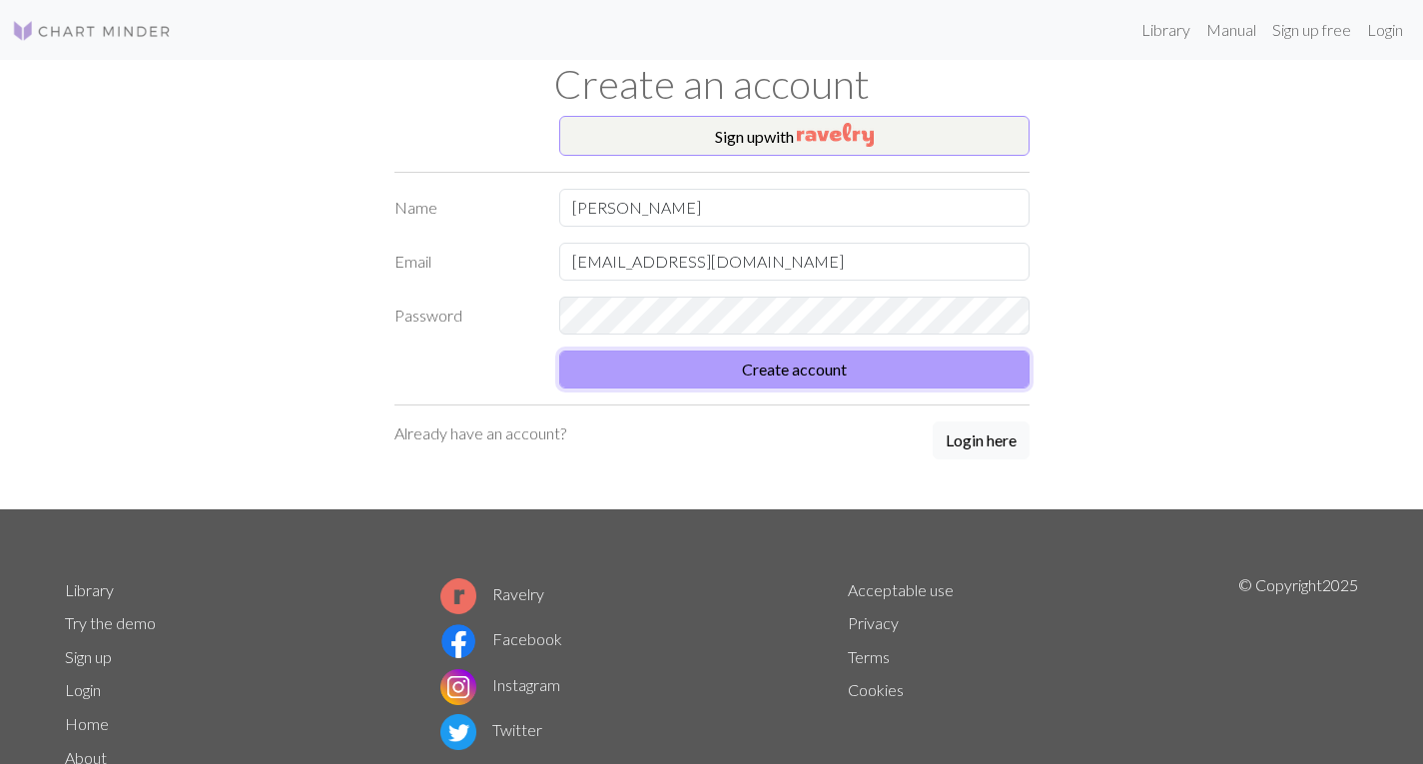
click at [724, 368] on button "Create account" at bounding box center [794, 370] width 470 height 38
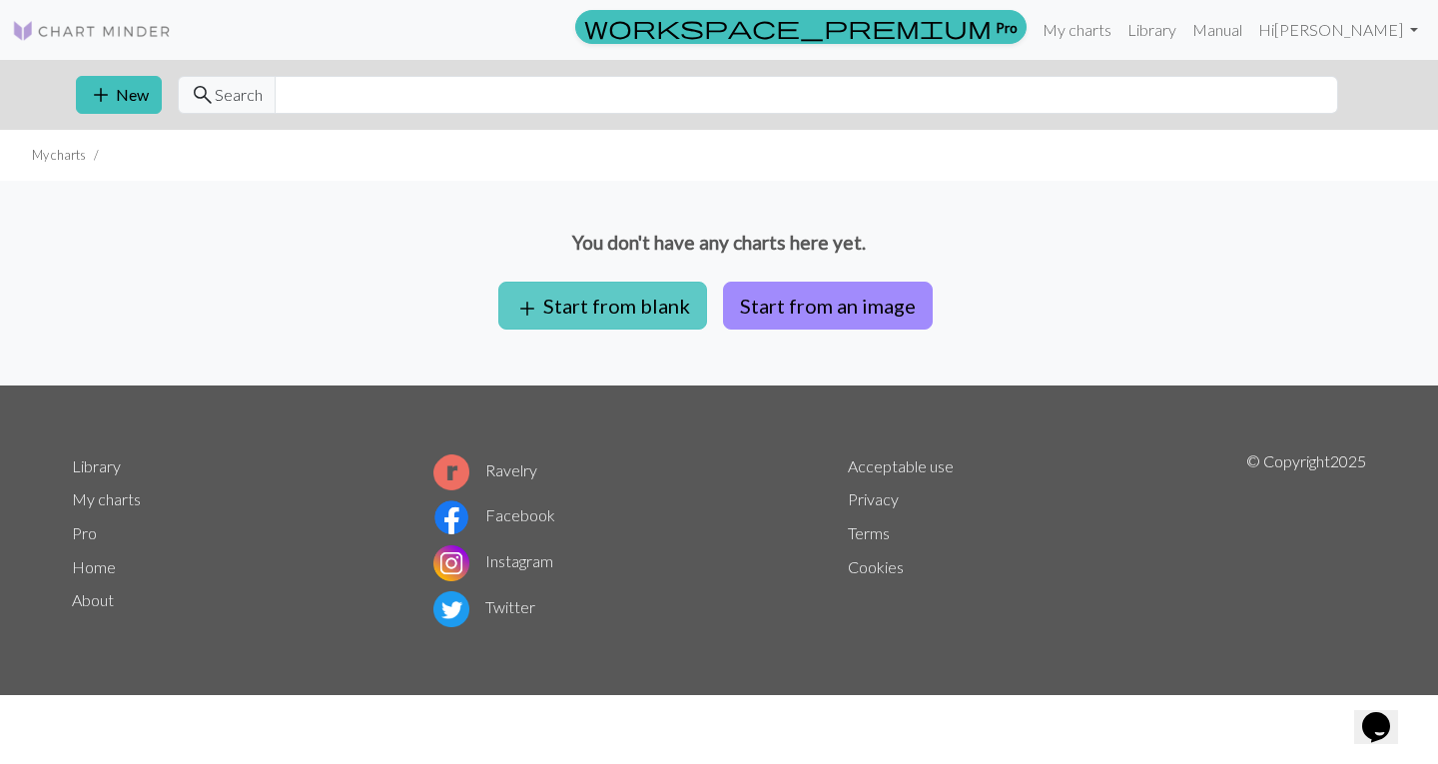
click at [608, 307] on button "add Start from blank" at bounding box center [602, 306] width 209 height 48
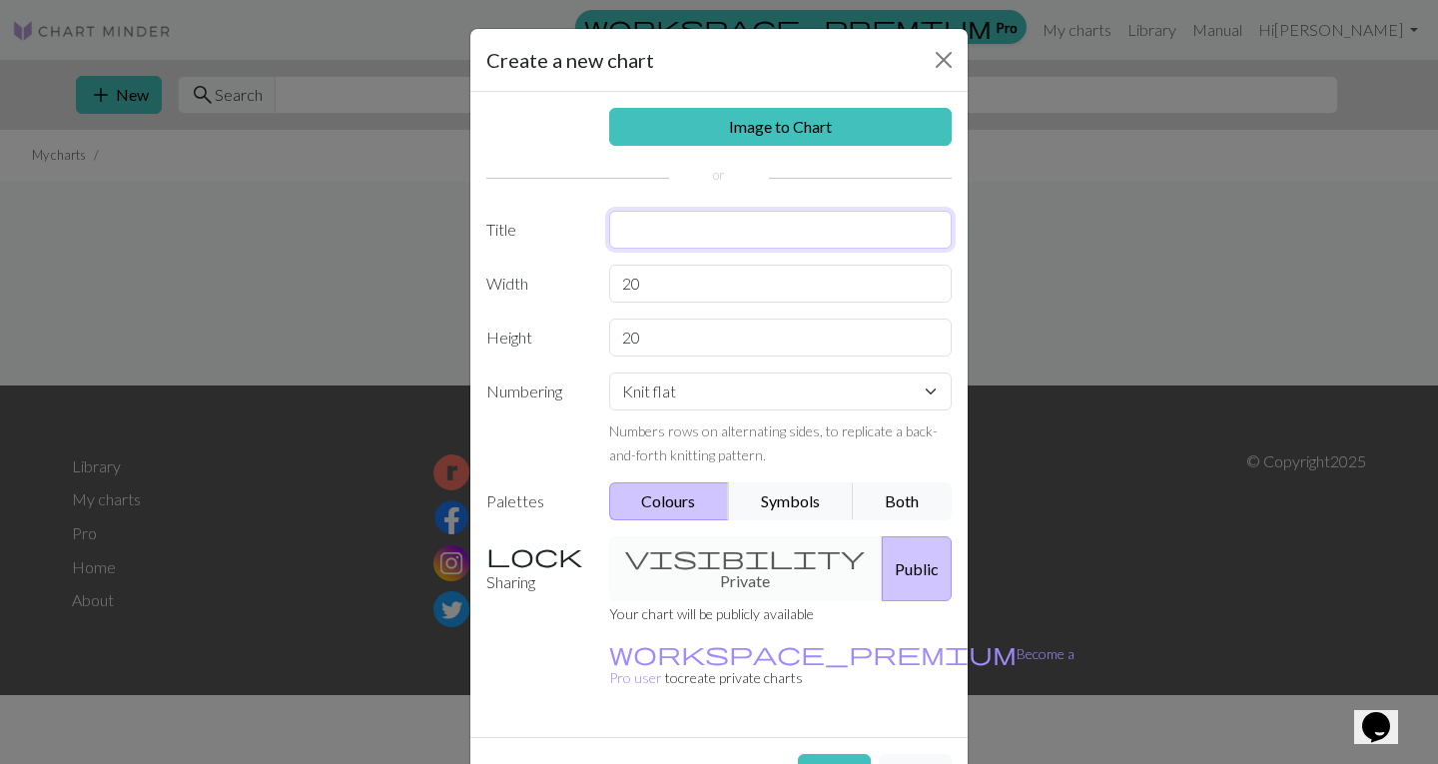
click at [655, 244] on input "text" at bounding box center [781, 230] width 344 height 38
type input "first sweater"
click at [722, 408] on select "Knit flat Knit in the round Lace knitting Cross stitch" at bounding box center [781, 392] width 344 height 38
click at [721, 396] on select "Knit flat Knit in the round Lace knitting Cross stitch" at bounding box center [781, 392] width 344 height 38
click at [876, 495] on button "Both" at bounding box center [903, 501] width 100 height 38
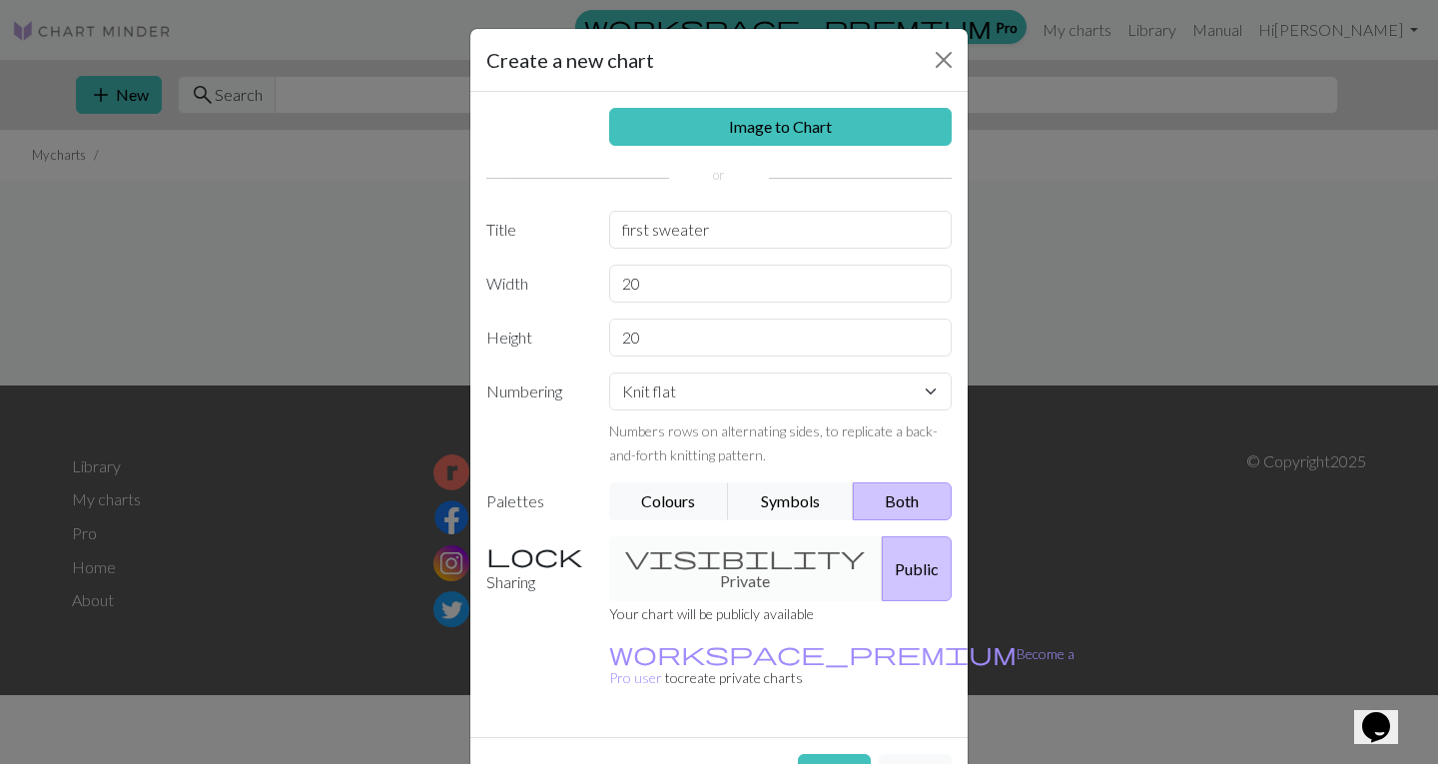
click at [710, 548] on div "visibility Private Public" at bounding box center [781, 568] width 368 height 65
click at [721, 569] on div "visibility Private Public" at bounding box center [781, 568] width 368 height 65
click at [488, 558] on label "Sharing" at bounding box center [535, 568] width 123 height 65
drag, startPoint x: 493, startPoint y: 545, endPoint x: 717, endPoint y: 569, distance: 225.0
click at [496, 546] on label "Sharing" at bounding box center [535, 568] width 123 height 65
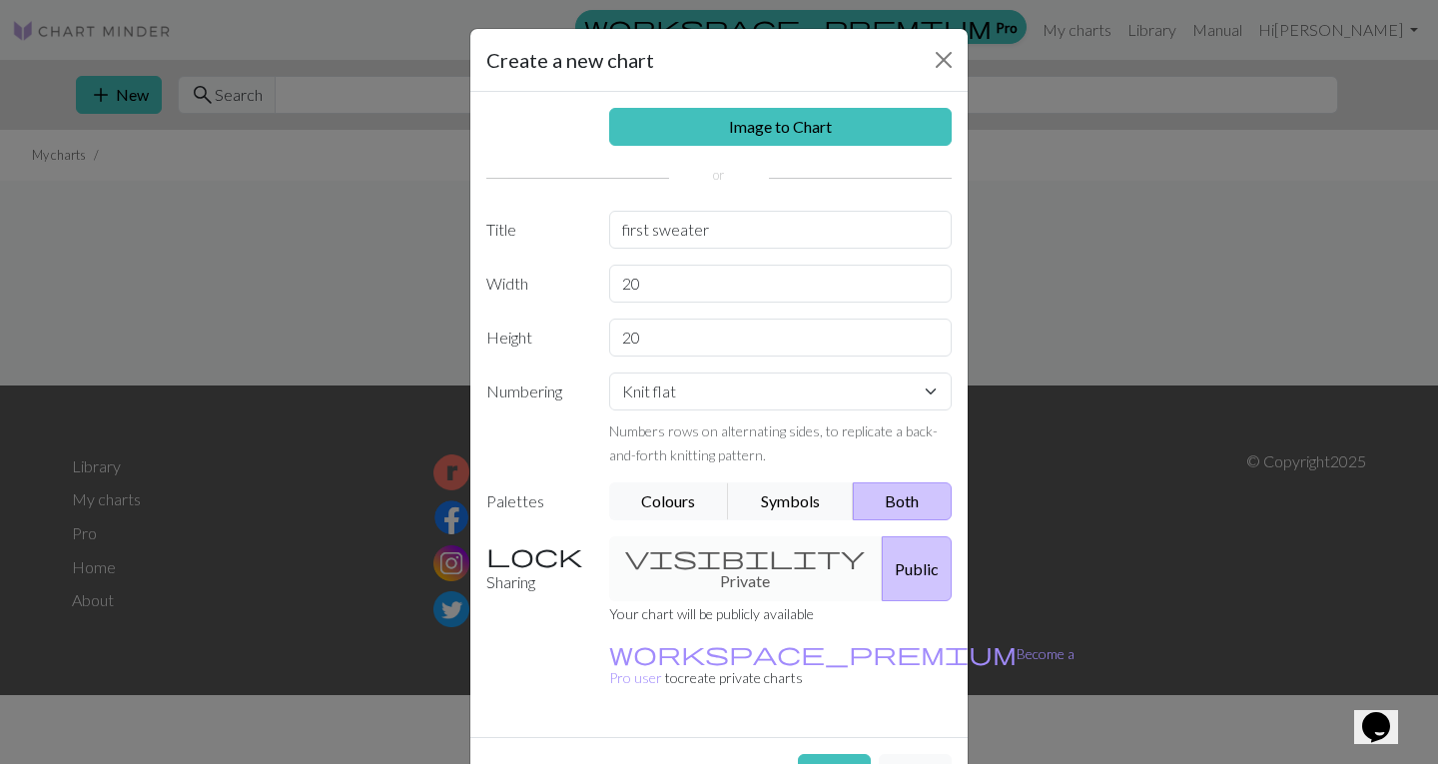
click at [717, 569] on div "visibility Private Public" at bounding box center [781, 568] width 368 height 65
click at [837, 754] on button "Create" at bounding box center [834, 773] width 73 height 38
